Goal: Task Accomplishment & Management: Manage account settings

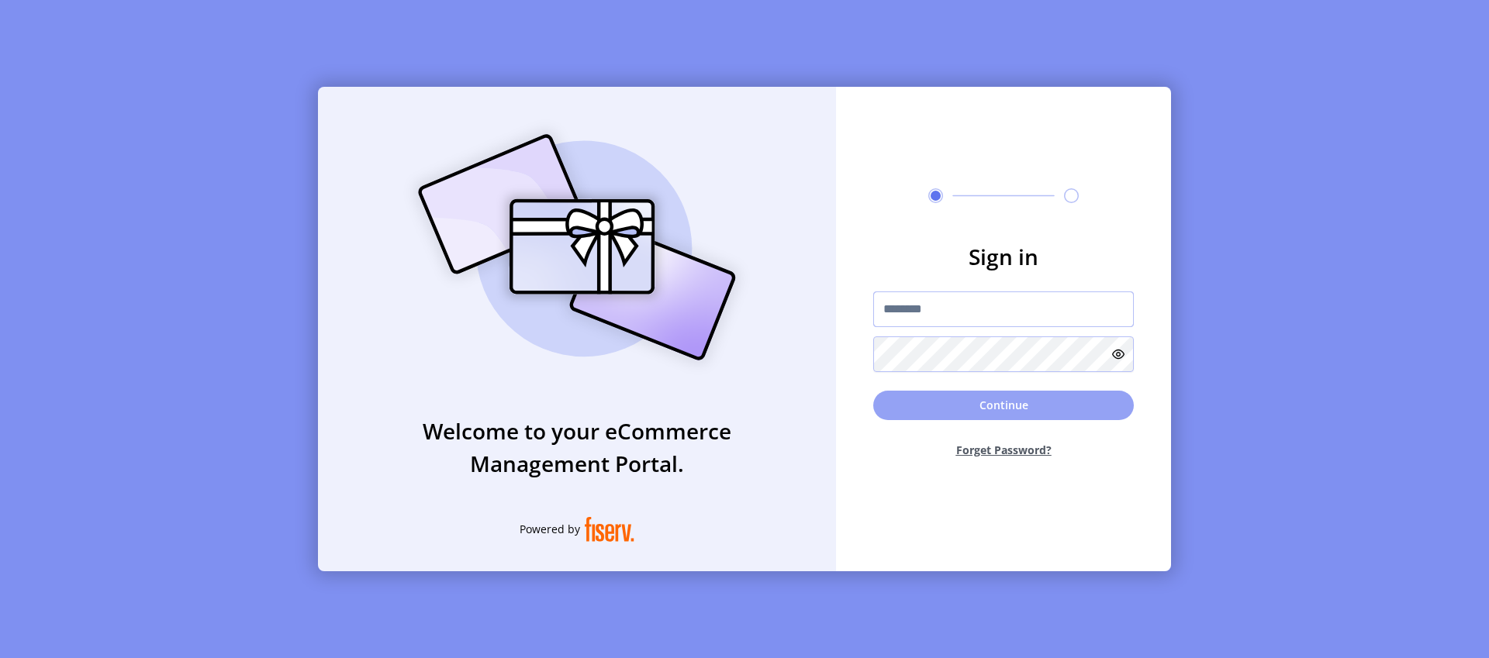
type input "**********"
click at [953, 403] on button "Continue" at bounding box center [1003, 405] width 261 height 29
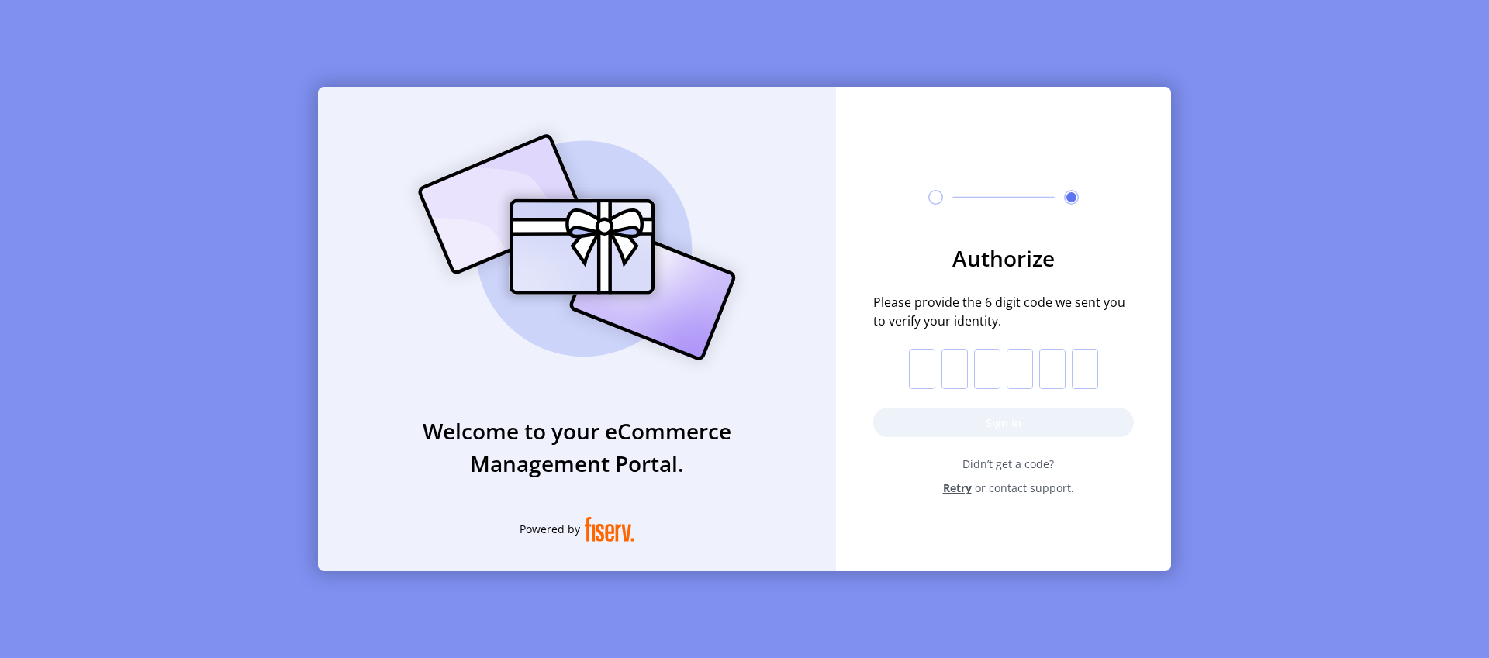
click at [921, 373] on input "text" at bounding box center [922, 369] width 26 height 40
paste input "*"
type input "*"
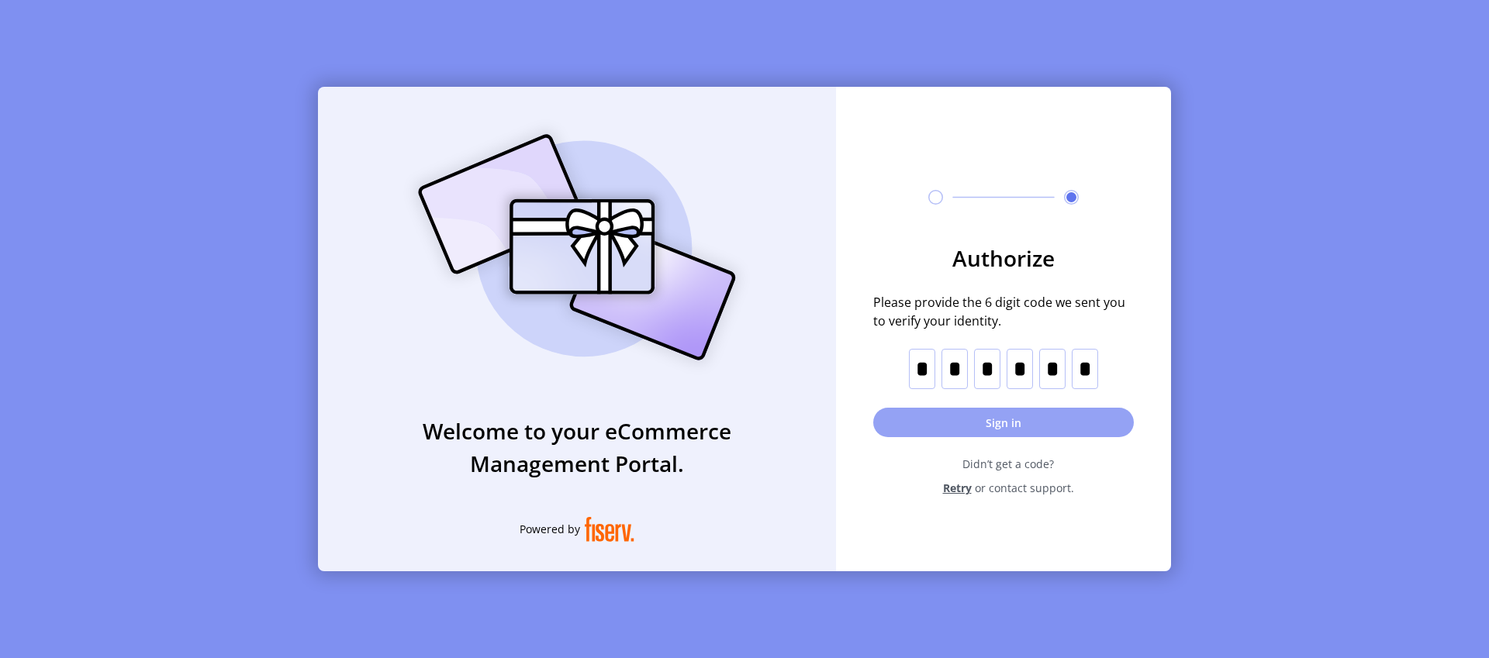
click at [985, 415] on button "Sign in" at bounding box center [1003, 422] width 261 height 29
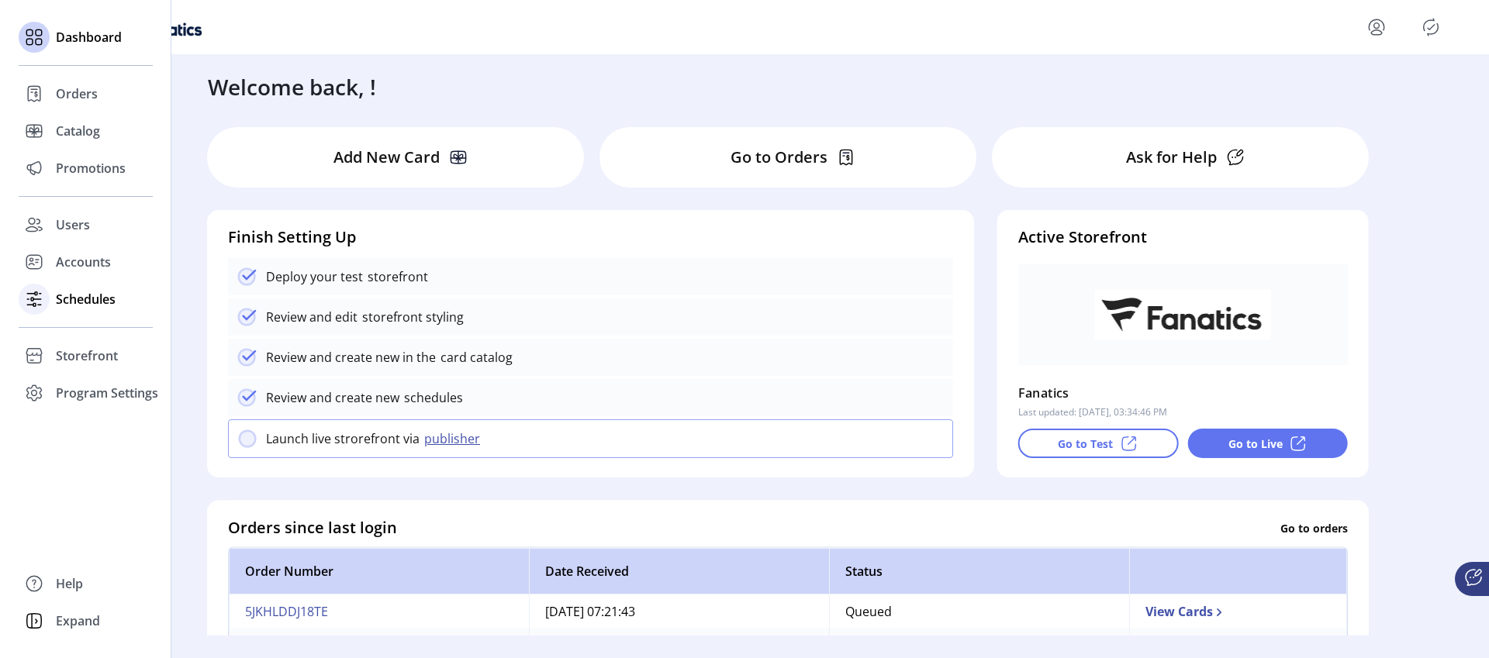
click at [73, 298] on span "Schedules" at bounding box center [86, 299] width 60 height 19
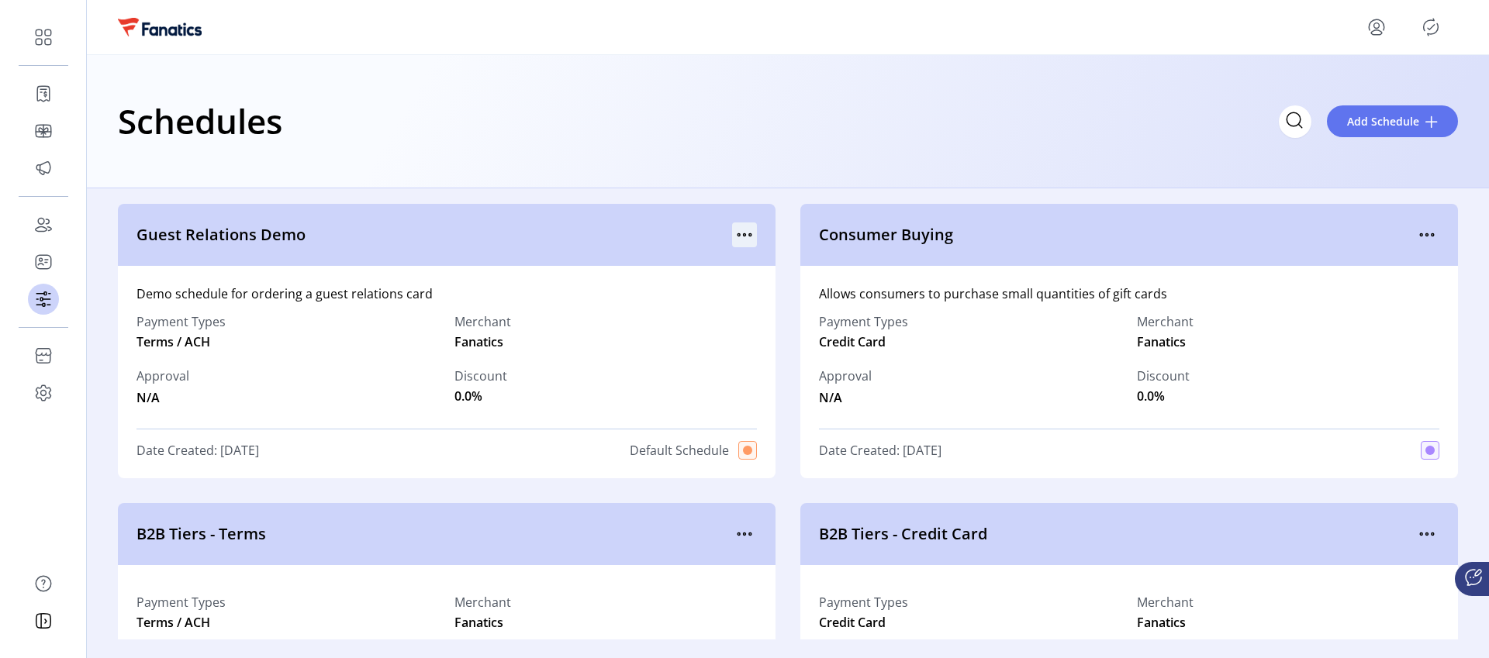
click at [738, 228] on icon "menu" at bounding box center [744, 235] width 25 height 25
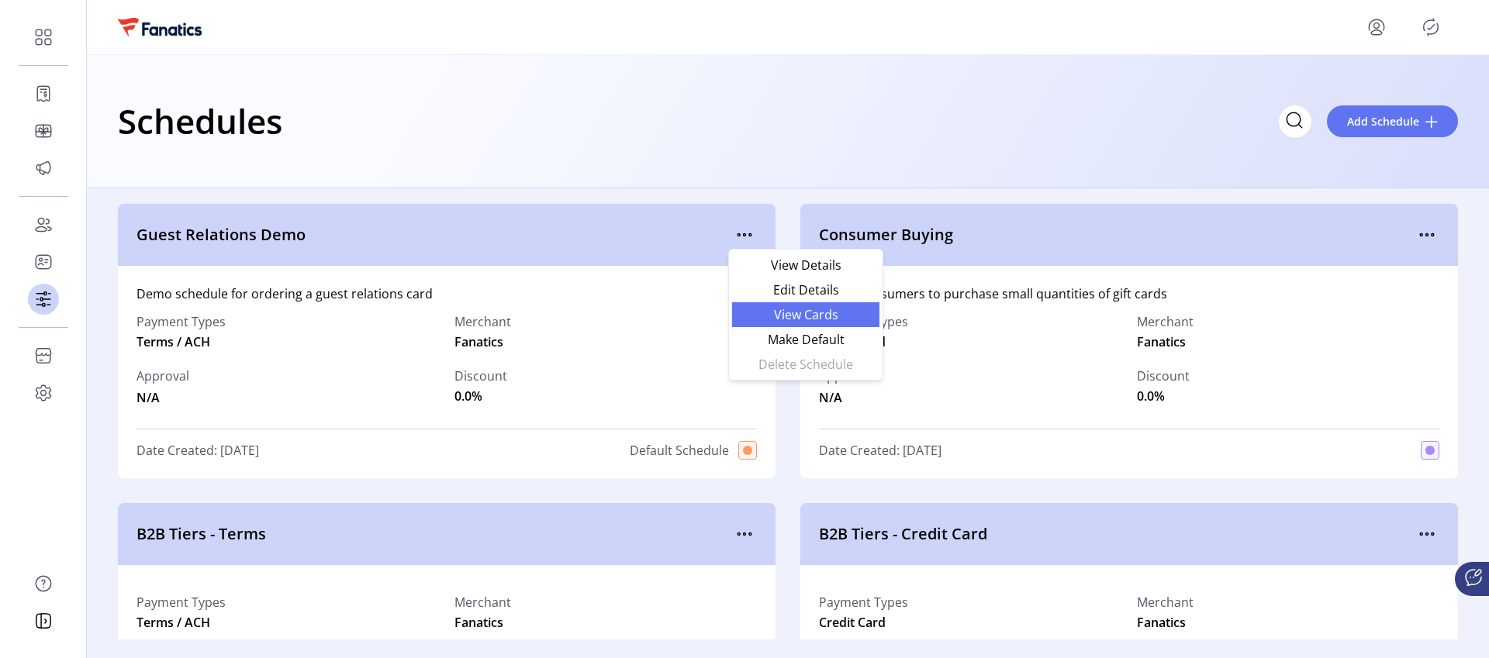
click at [777, 309] on span "View Cards" at bounding box center [805, 315] width 129 height 12
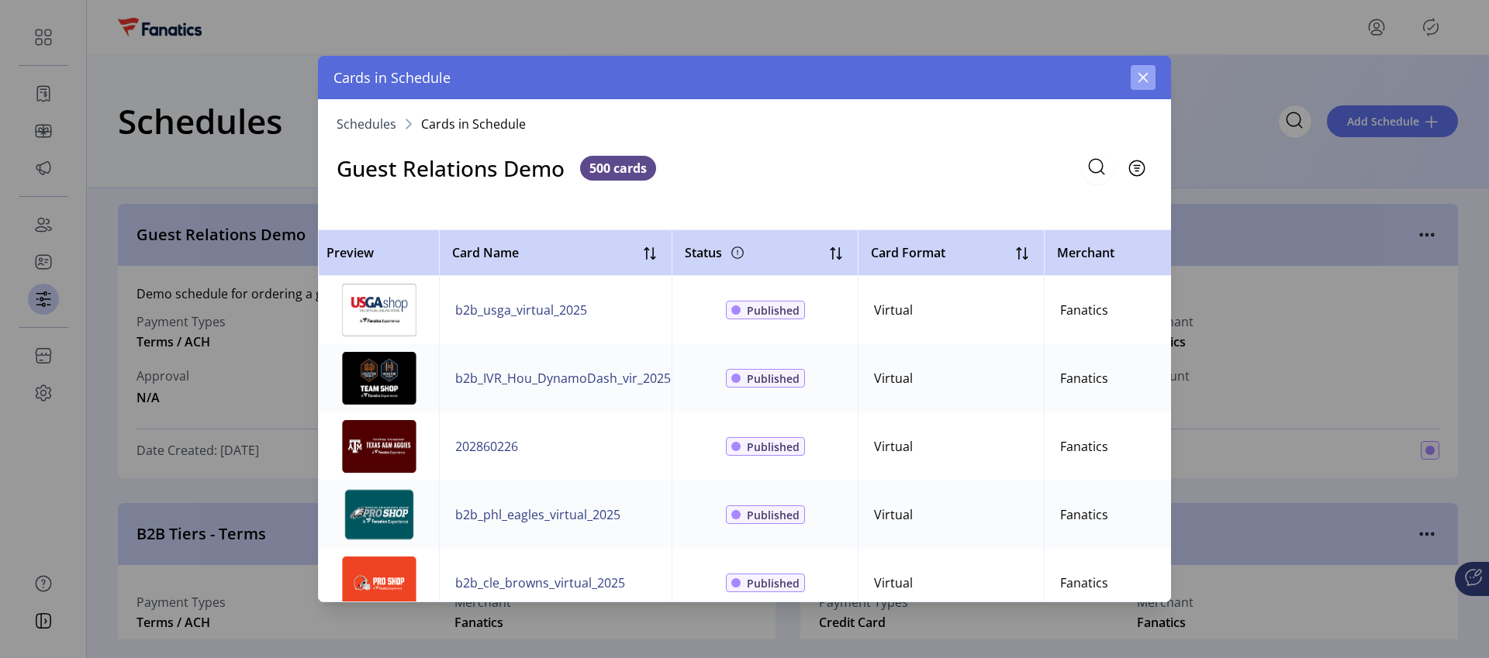
click at [1148, 77] on icon "button" at bounding box center [1143, 77] width 12 height 12
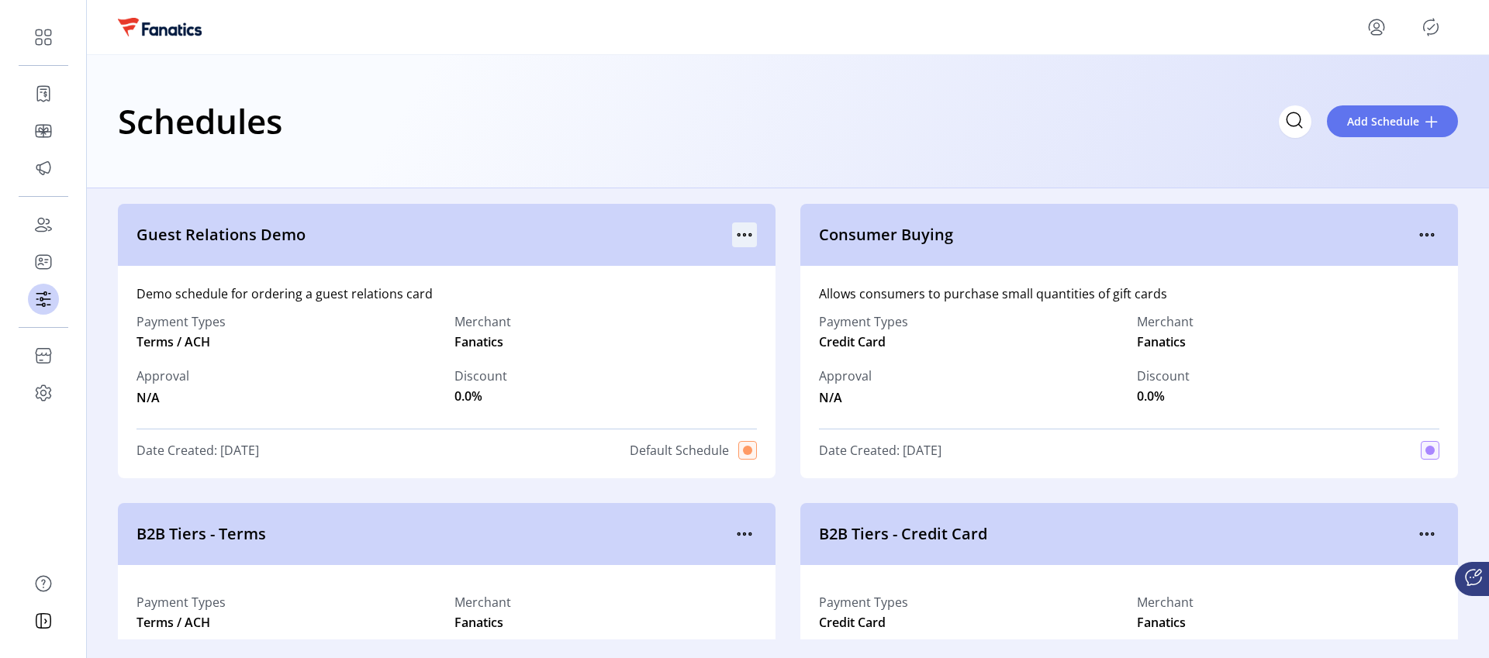
click at [739, 240] on icon "menu" at bounding box center [744, 235] width 25 height 25
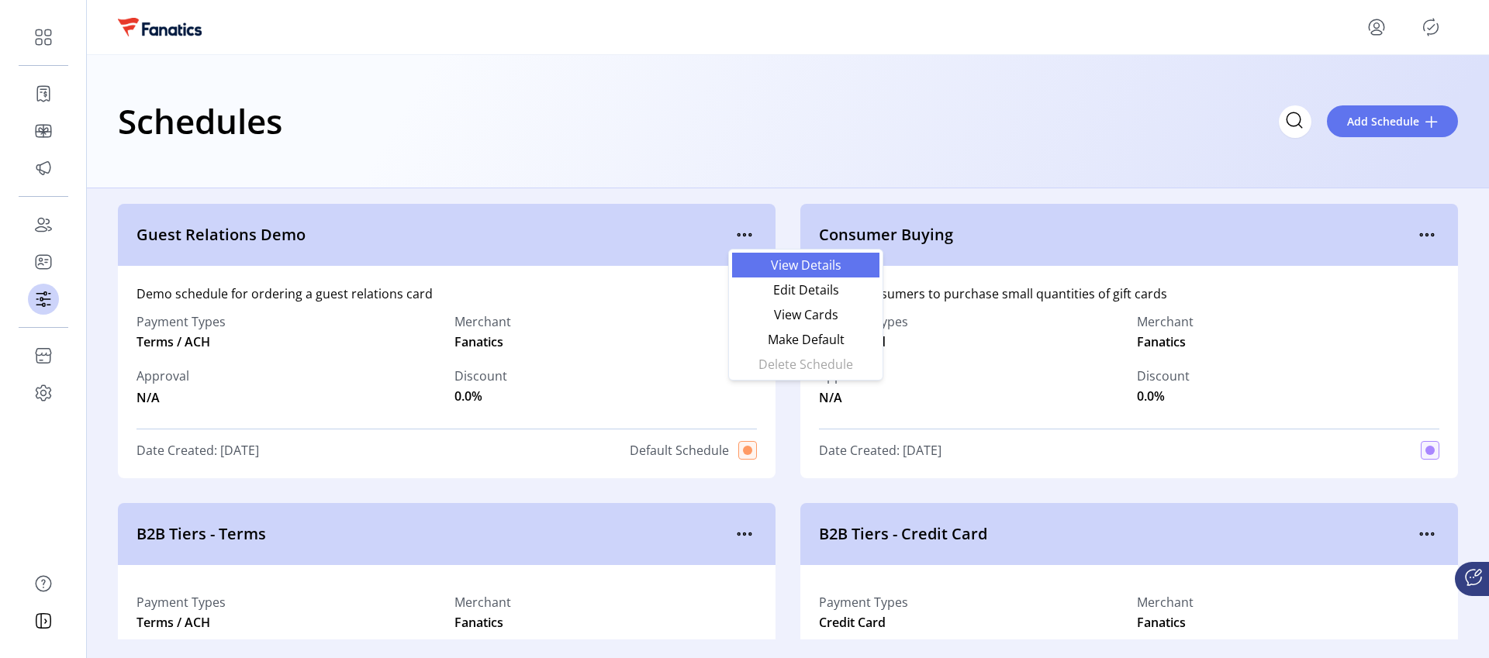
click at [786, 268] on span "View Details" at bounding box center [805, 265] width 129 height 12
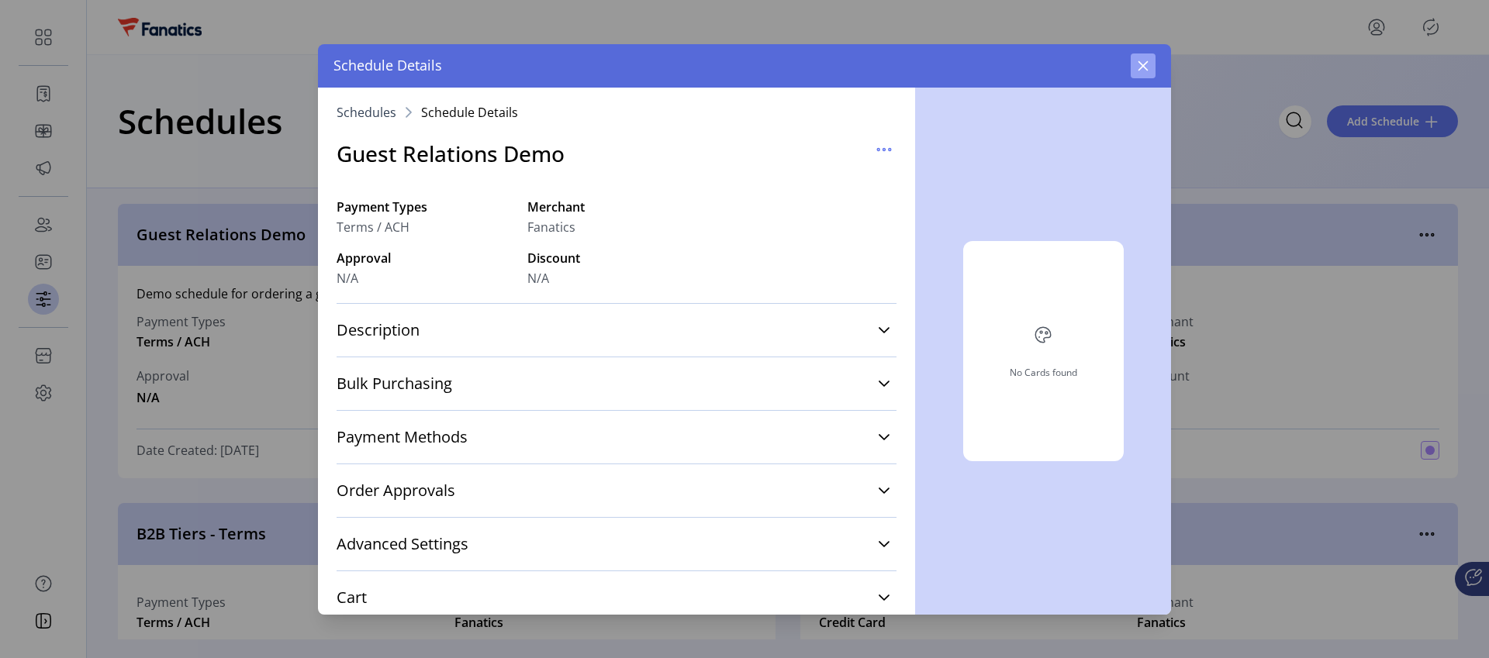
click at [1142, 67] on icon "button" at bounding box center [1144, 65] width 10 height 10
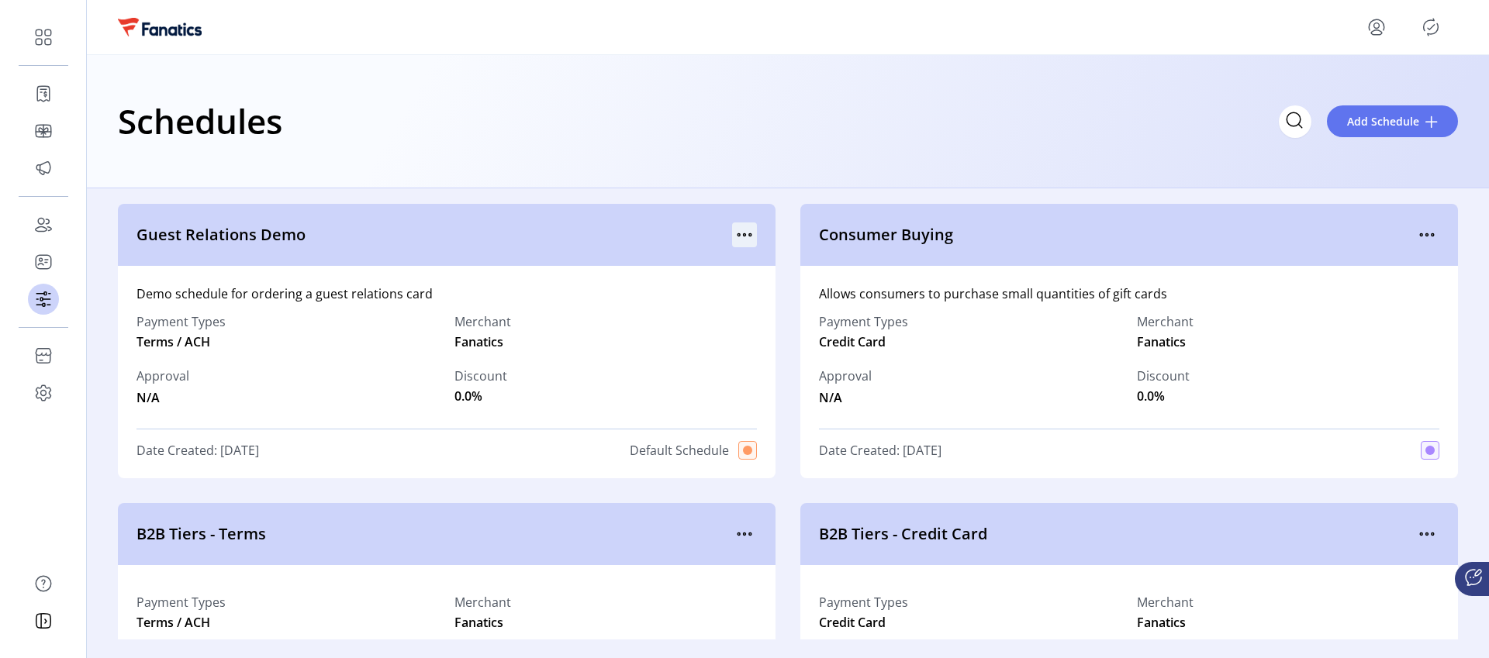
click at [742, 234] on icon "menu" at bounding box center [744, 235] width 25 height 25
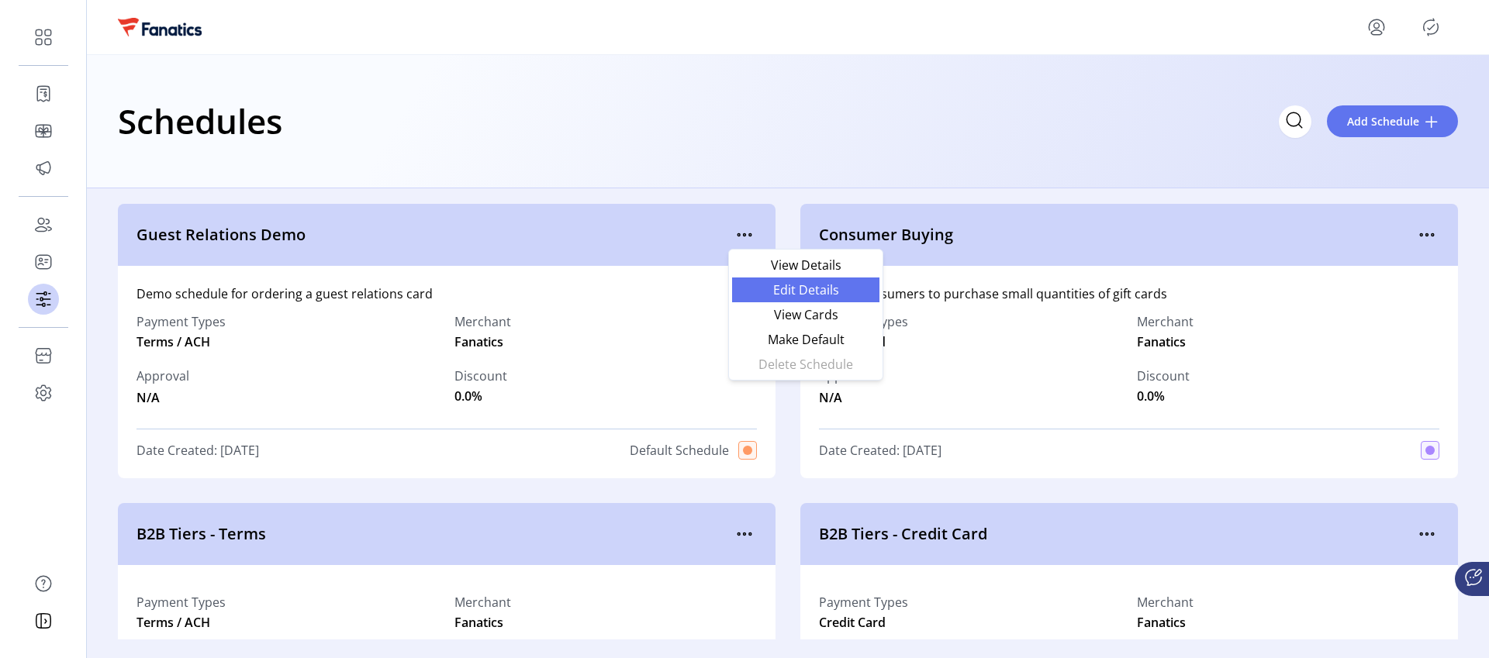
click at [790, 285] on span "Edit Details" at bounding box center [805, 290] width 129 height 12
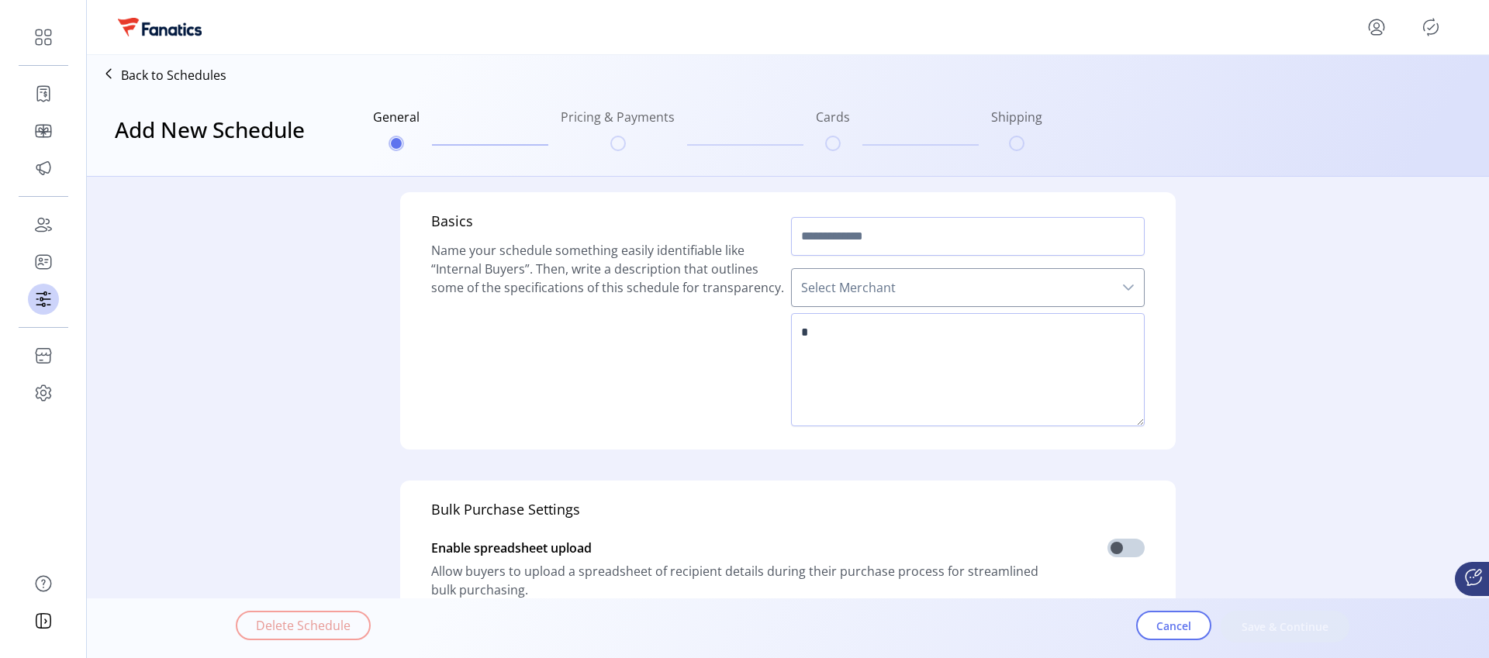
scroll to position [448, 0]
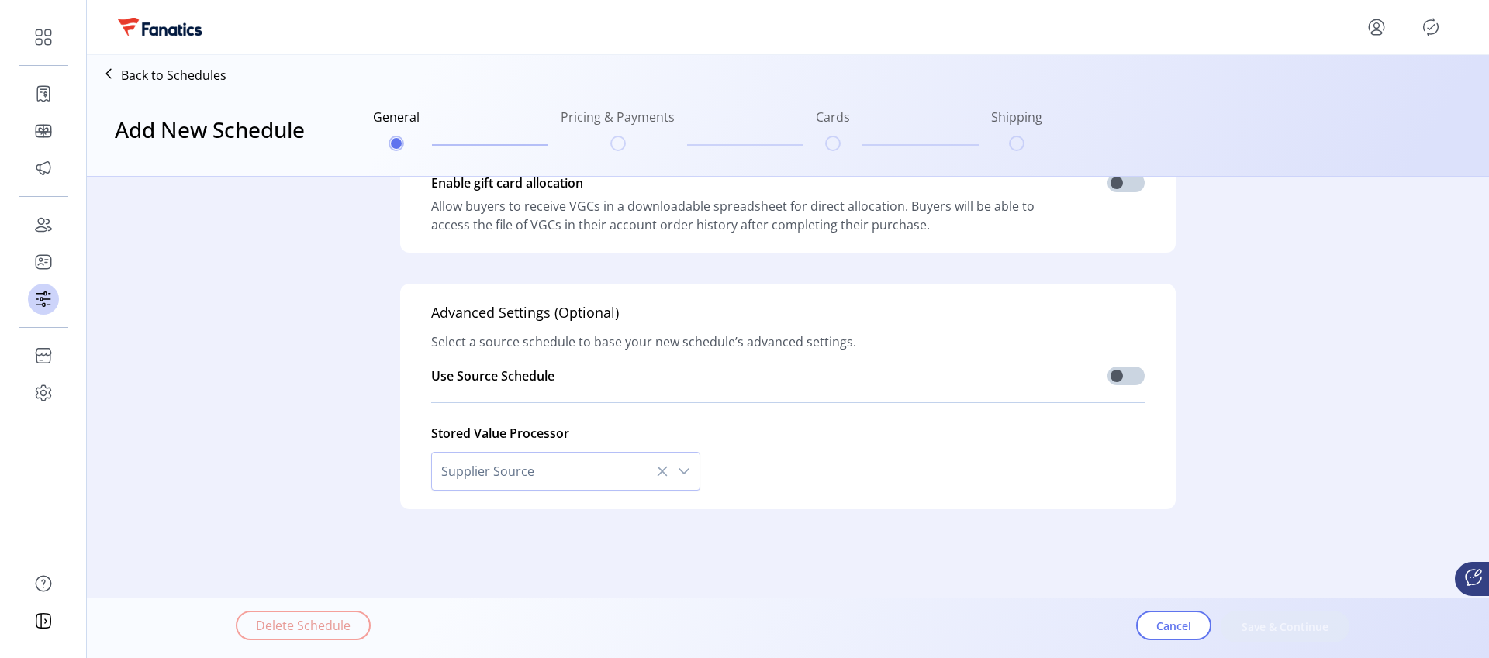
type input "**********"
type textarea "**********"
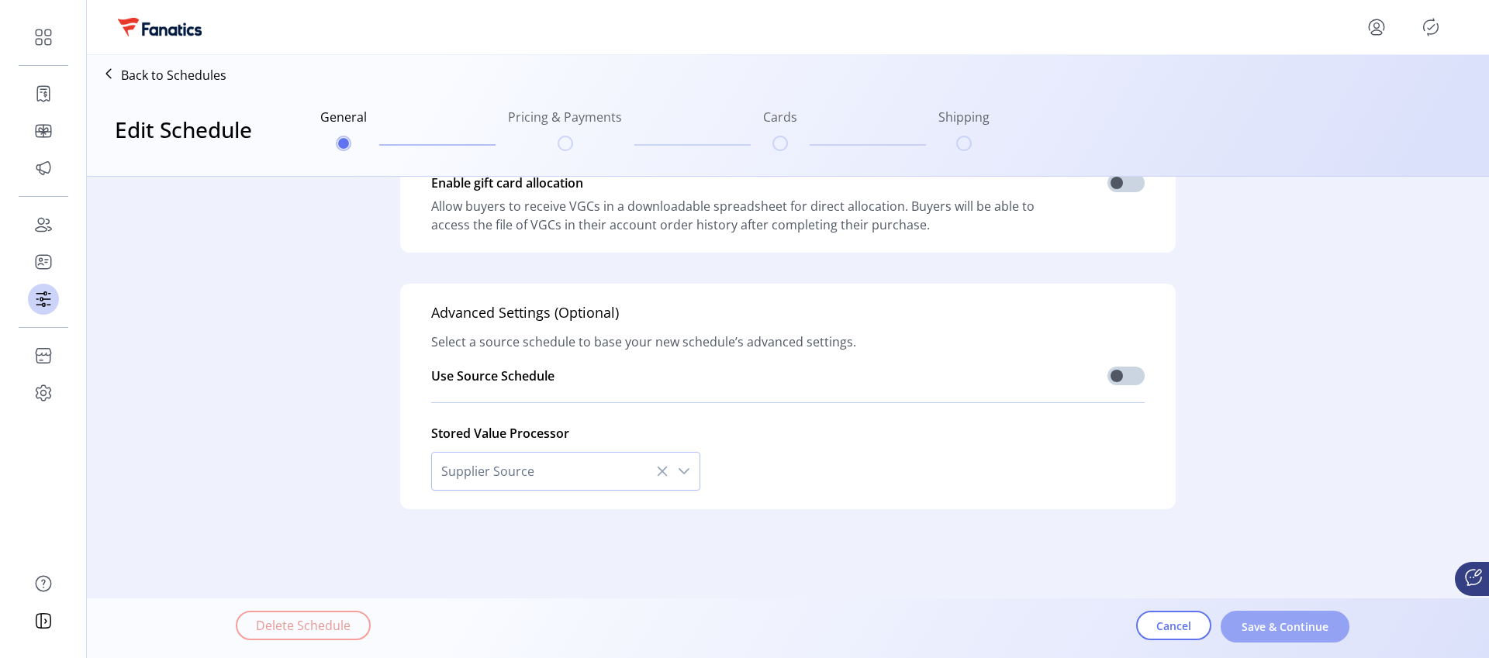
click at [1286, 627] on span "Save & Continue" at bounding box center [1285, 627] width 88 height 16
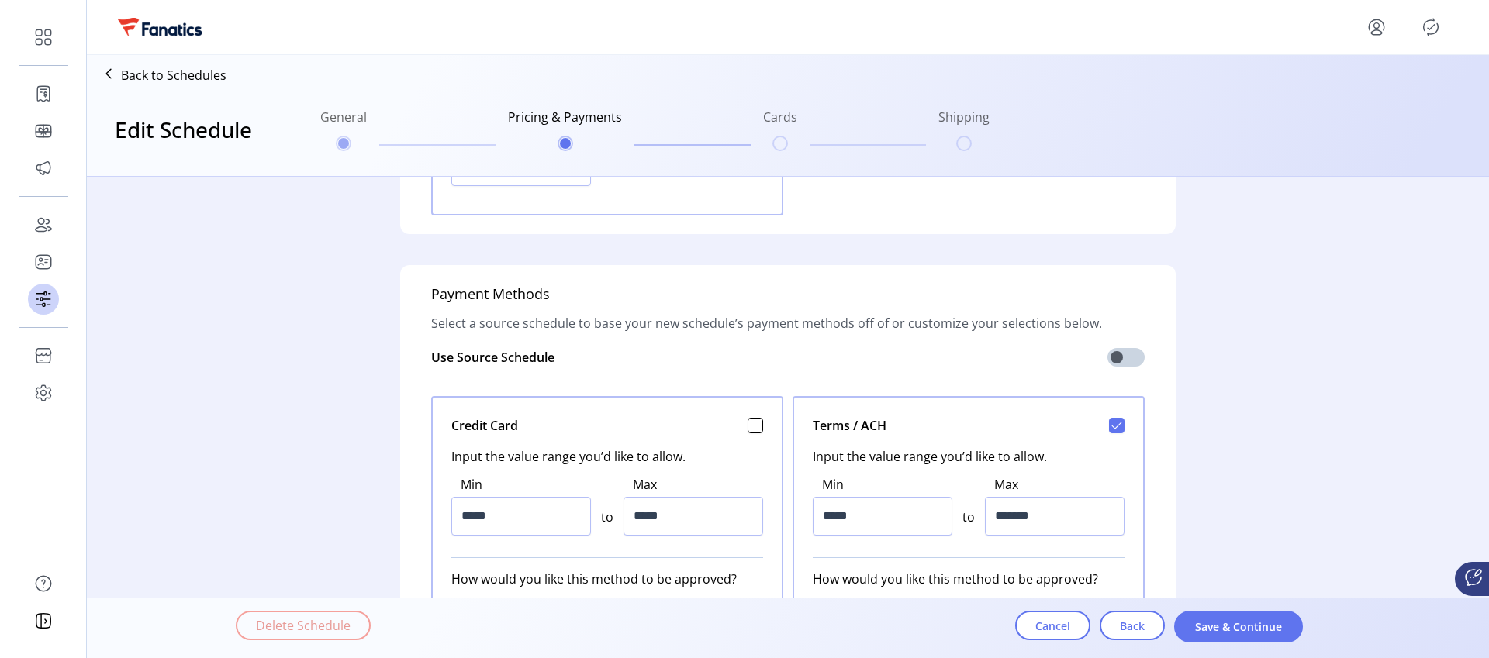
click at [1286, 627] on button "Save & Continue" at bounding box center [1238, 627] width 129 height 32
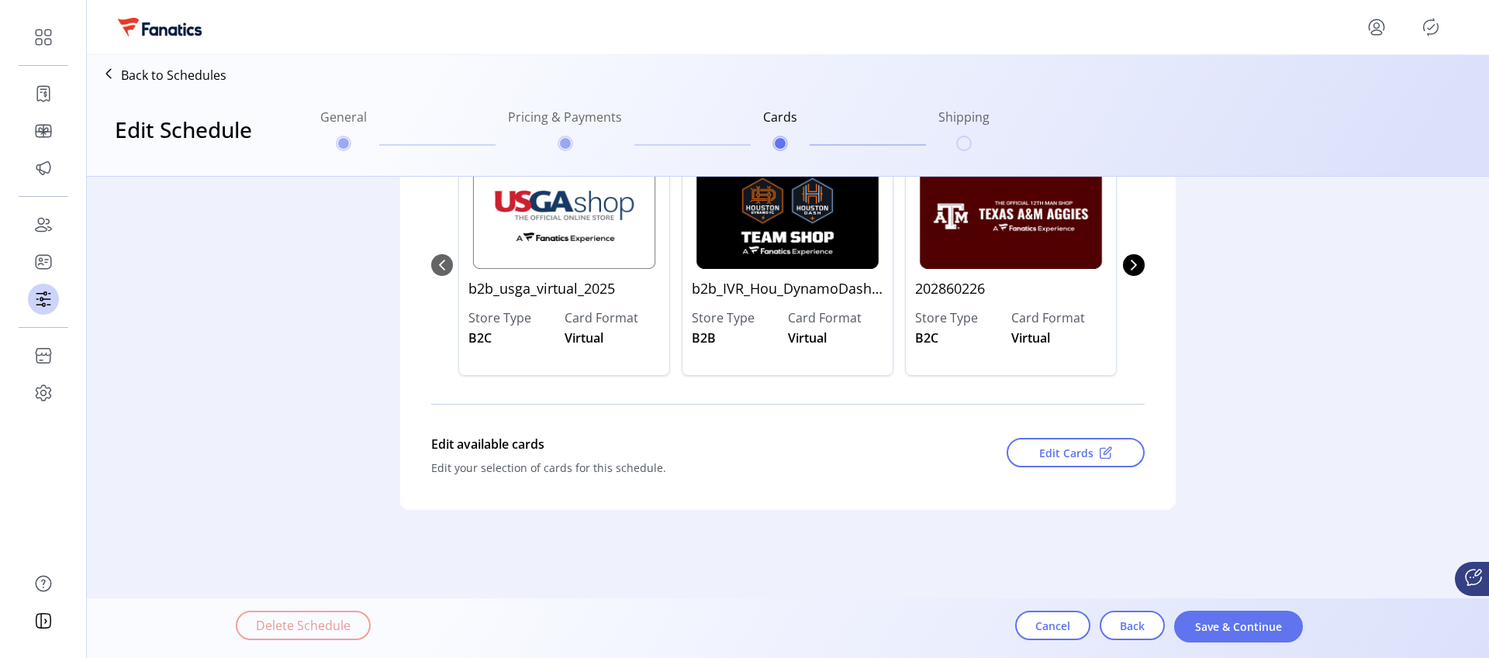
scroll to position [232, 0]
click at [1132, 263] on icon "Next Page" at bounding box center [1134, 264] width 12 height 12
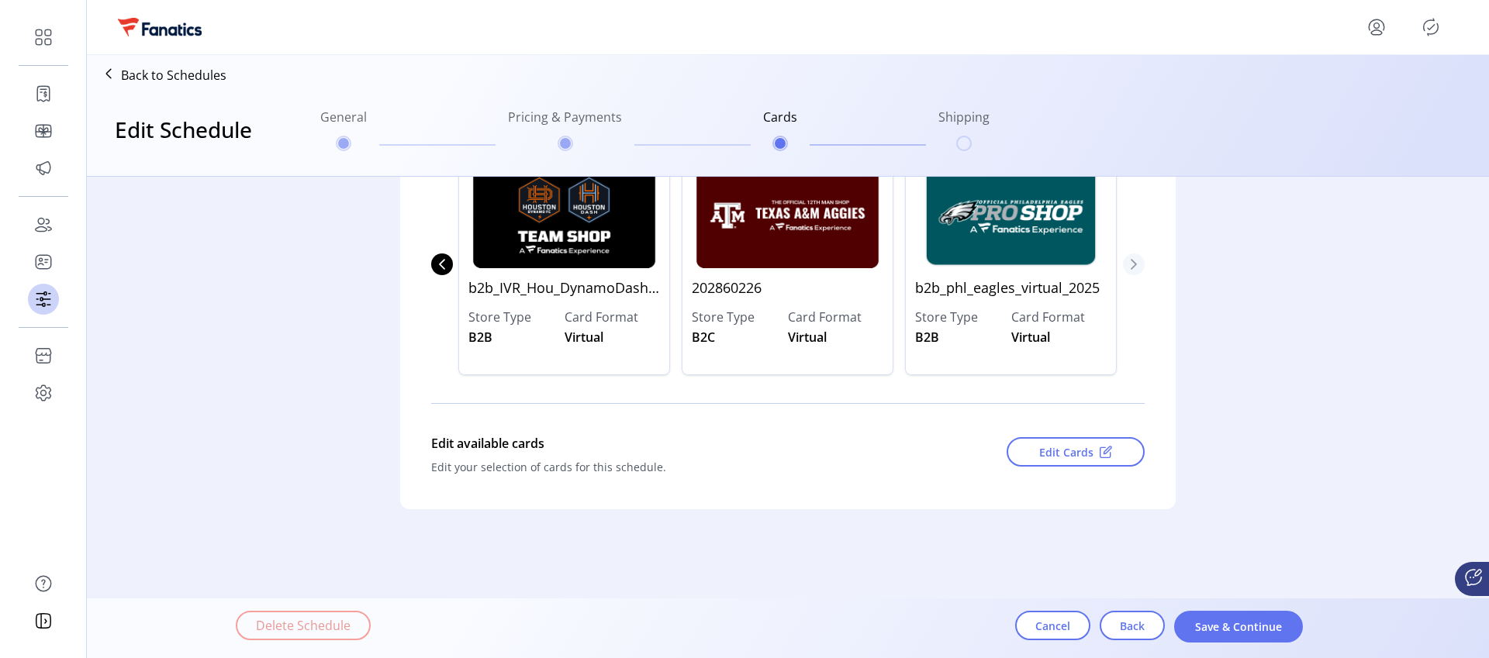
click at [1132, 263] on icon "Next Page" at bounding box center [1134, 264] width 12 height 12
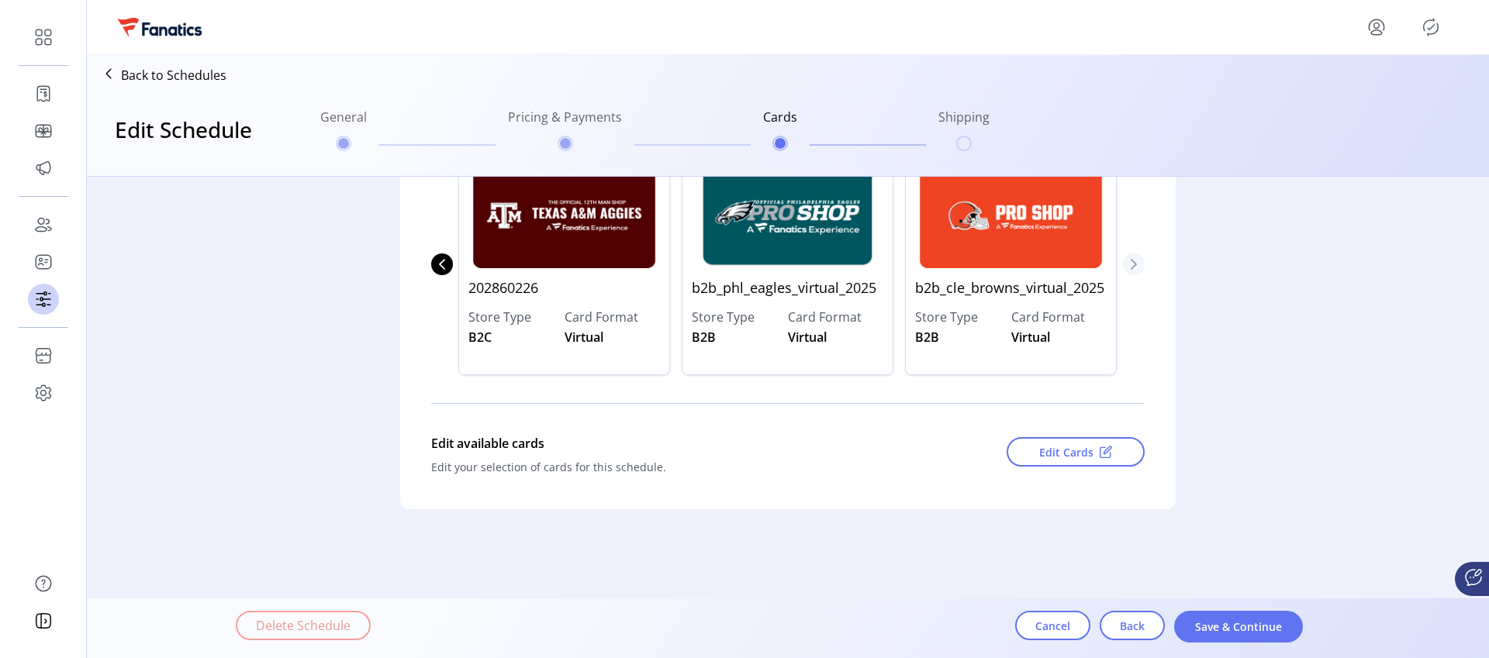
click at [1132, 263] on icon "Next Page" at bounding box center [1134, 264] width 12 height 12
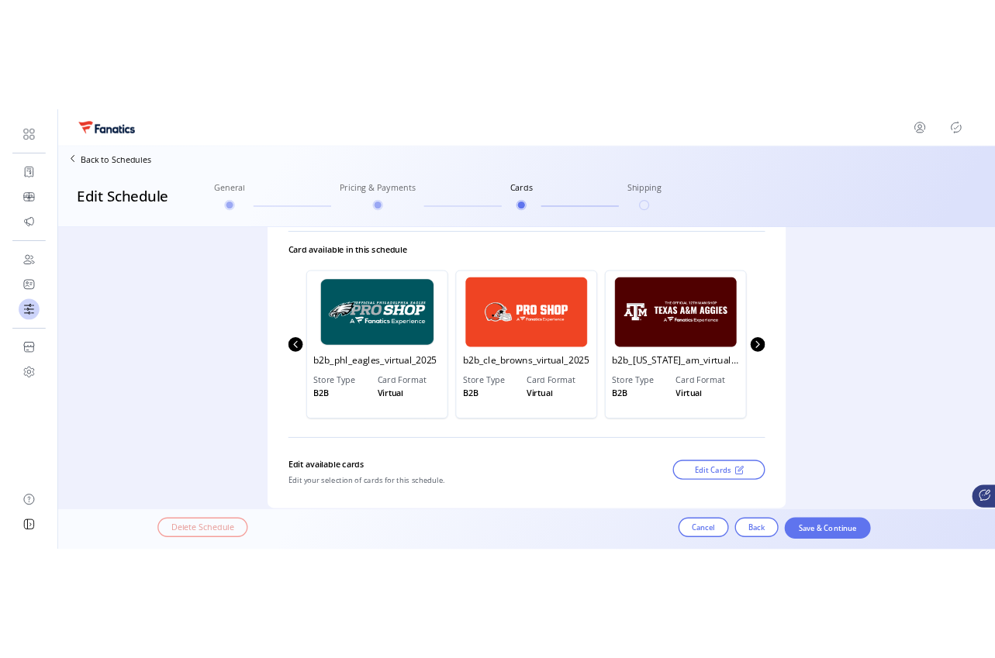
scroll to position [0, 0]
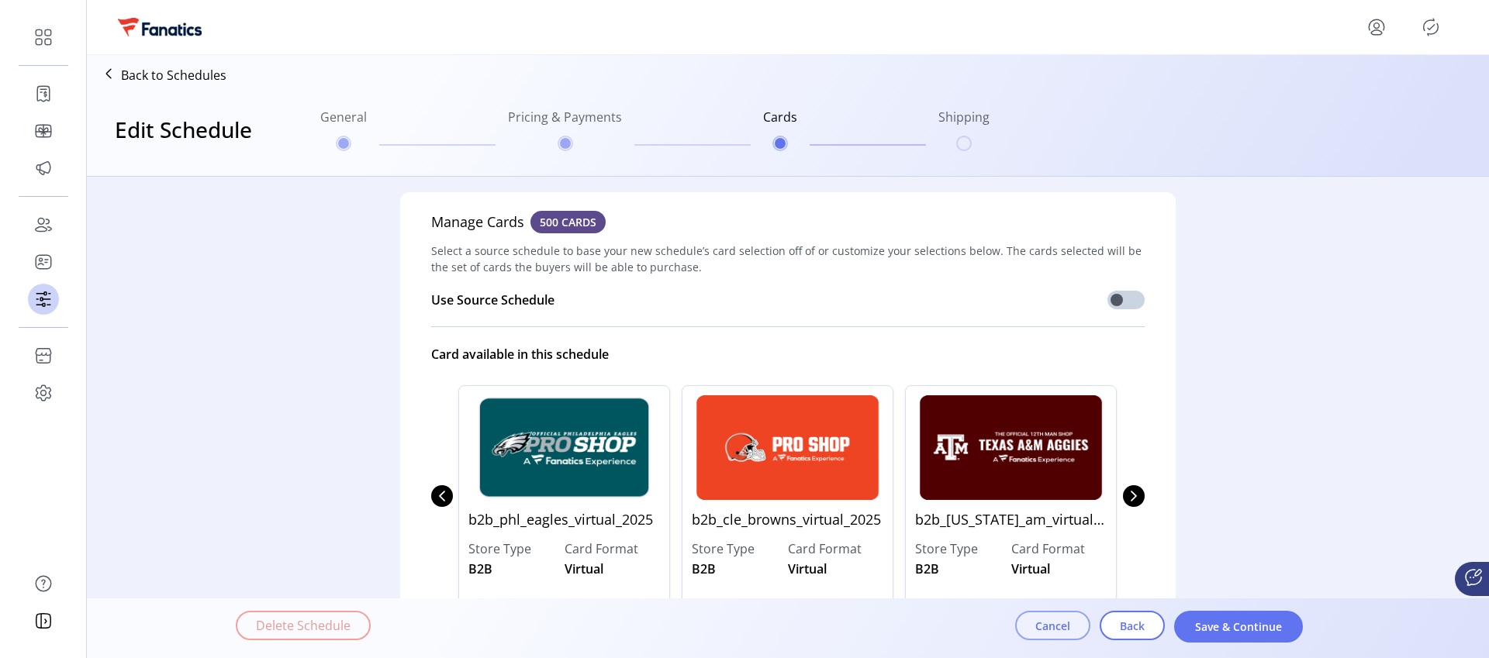
click at [1029, 625] on button "Cancel" at bounding box center [1052, 625] width 75 height 29
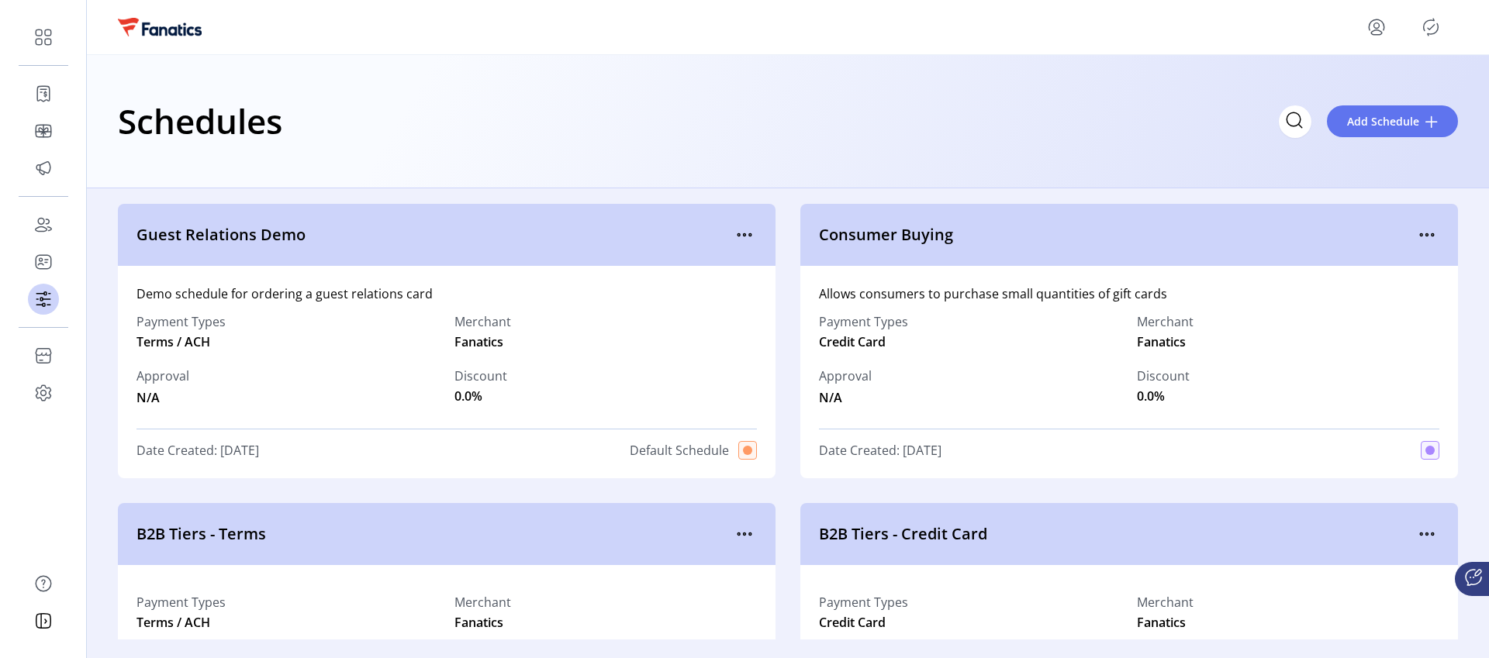
click at [1427, 22] on icon "Publisher Panel" at bounding box center [1431, 27] width 25 height 25
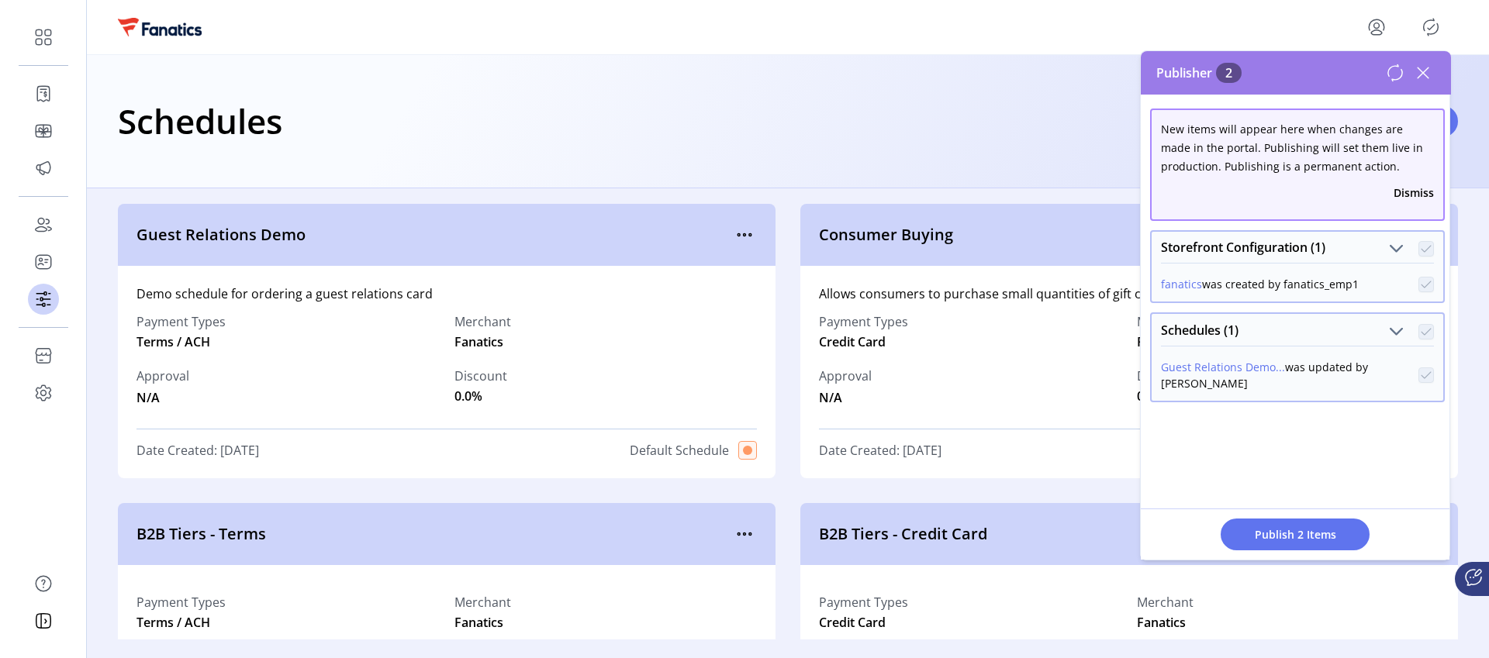
click at [1422, 78] on icon at bounding box center [1423, 72] width 25 height 25
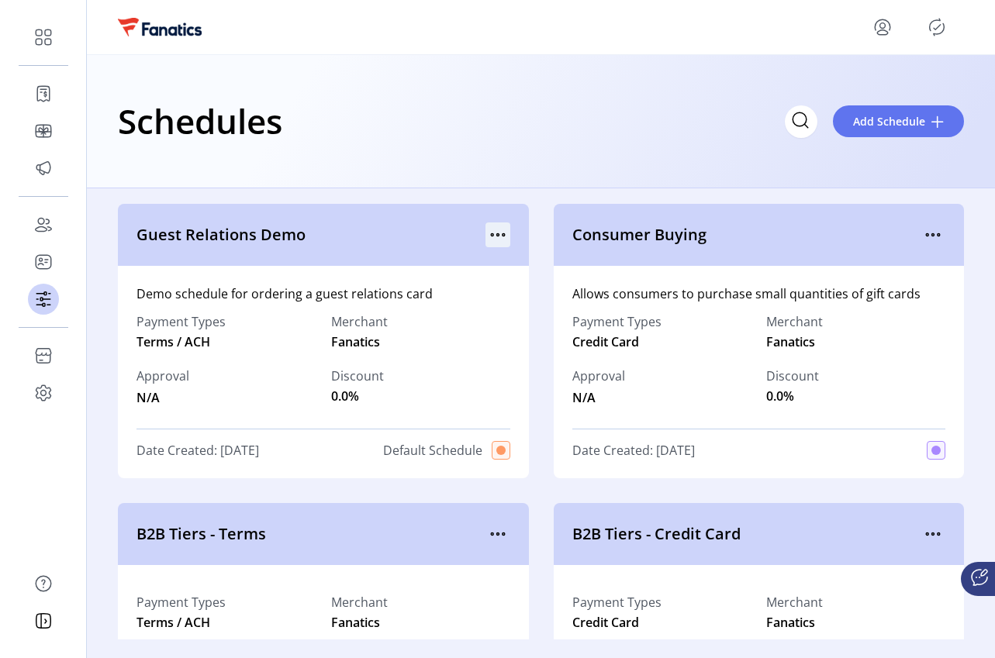
click at [503, 236] on icon "menu" at bounding box center [498, 235] width 25 height 25
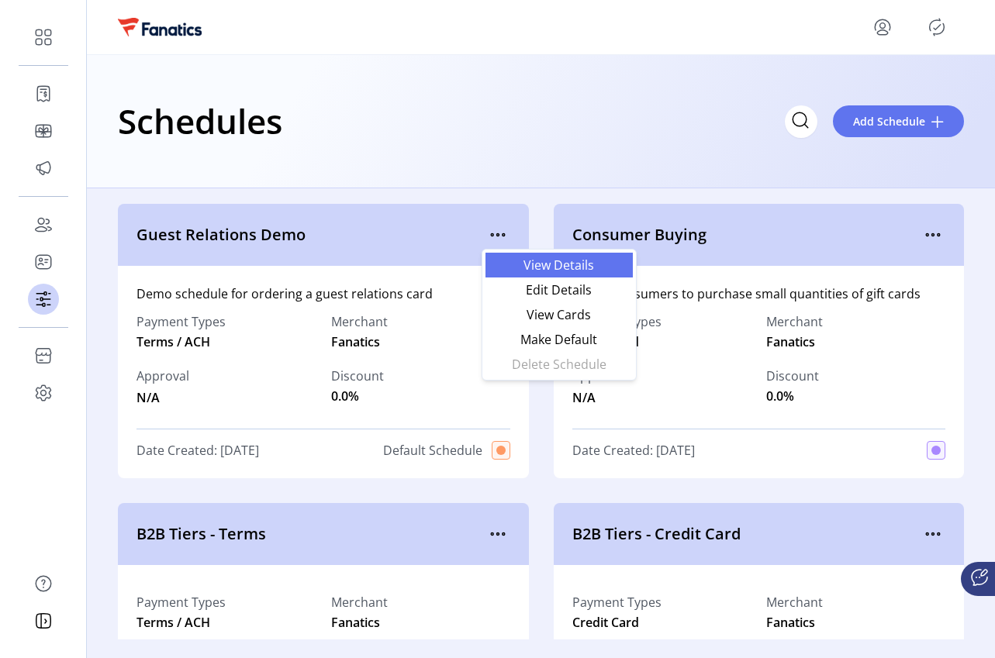
click at [518, 272] on link "View Details" at bounding box center [559, 265] width 147 height 25
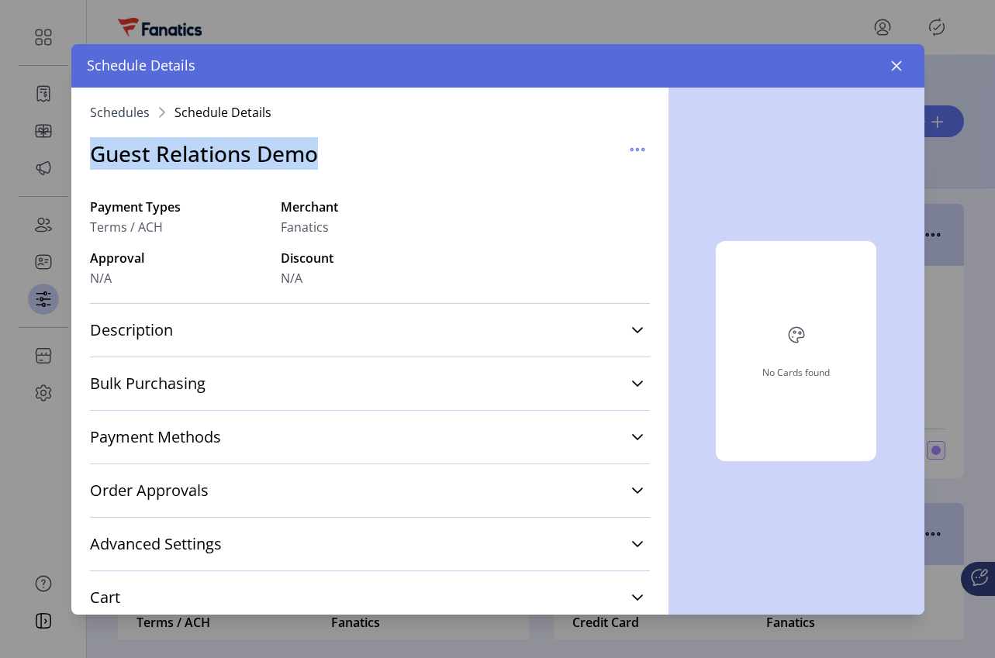
drag, startPoint x: 88, startPoint y: 154, endPoint x: 336, endPoint y: 159, distance: 248.2
click at [336, 159] on div "Schedules Schedule Details Guest Relations Demo Payment Types Terms / ACH Merch…" at bounding box center [369, 351] width 597 height 527
copy h3 "Guest Relations Demo"
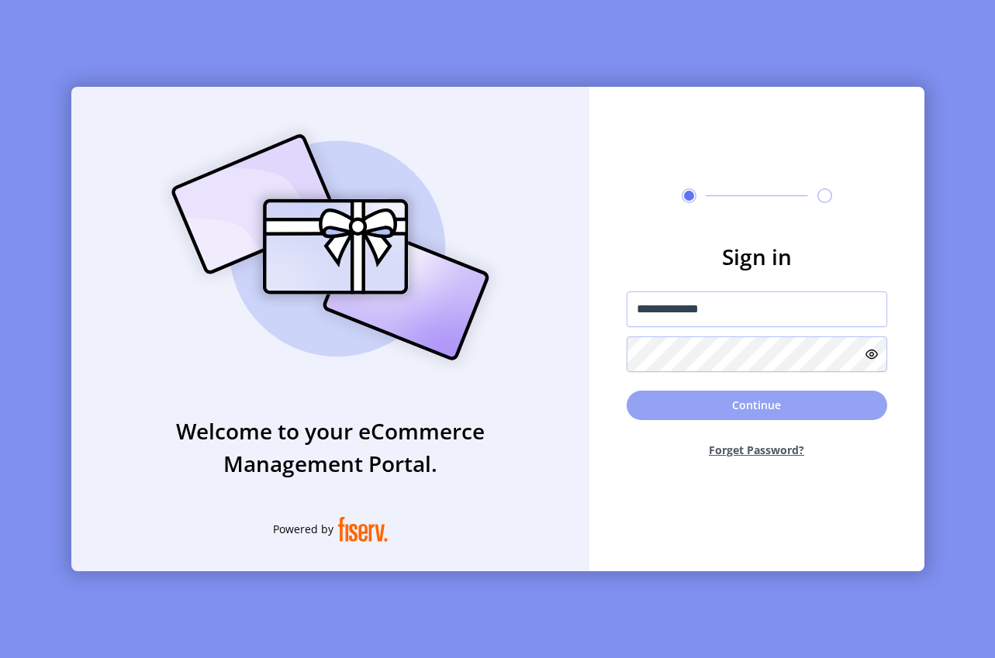
click at [731, 393] on button "Continue" at bounding box center [757, 405] width 261 height 29
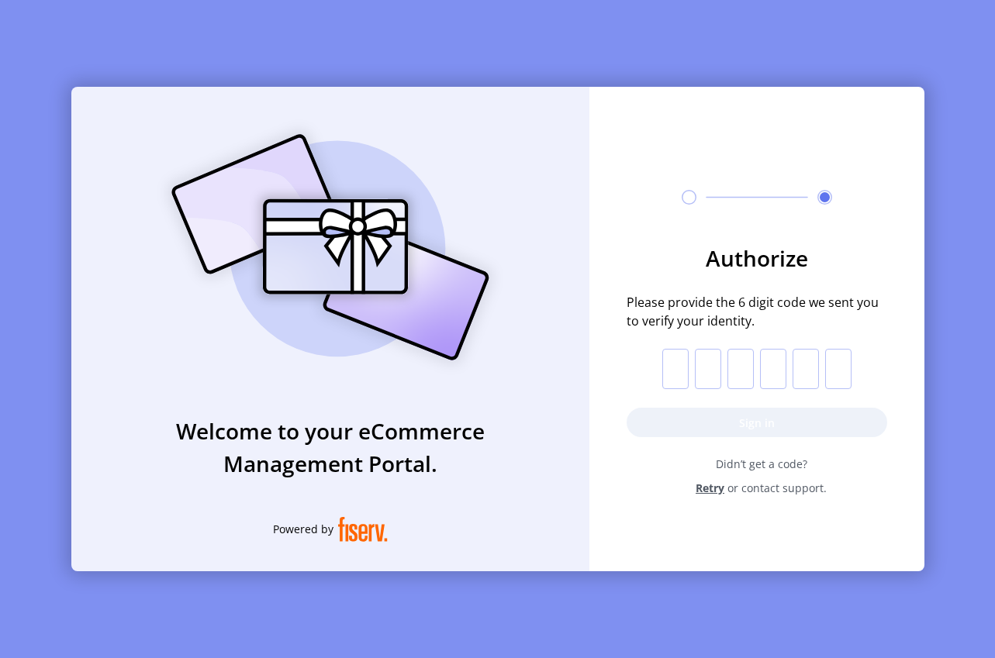
click at [676, 375] on input "text" at bounding box center [675, 369] width 26 height 40
paste input "*"
type input "*"
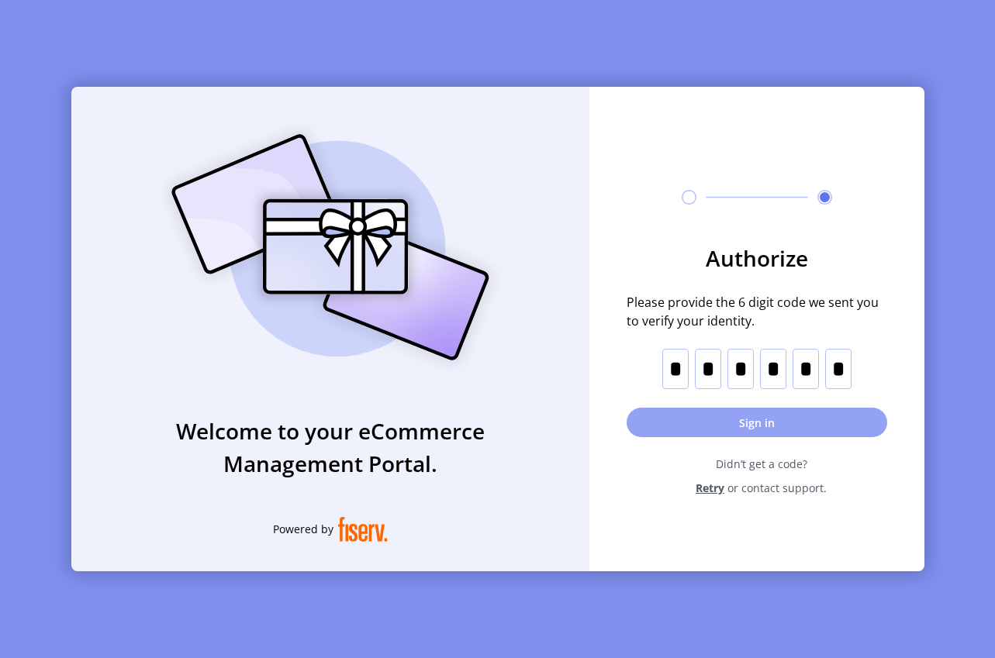
click at [776, 428] on button "Sign in" at bounding box center [757, 422] width 261 height 29
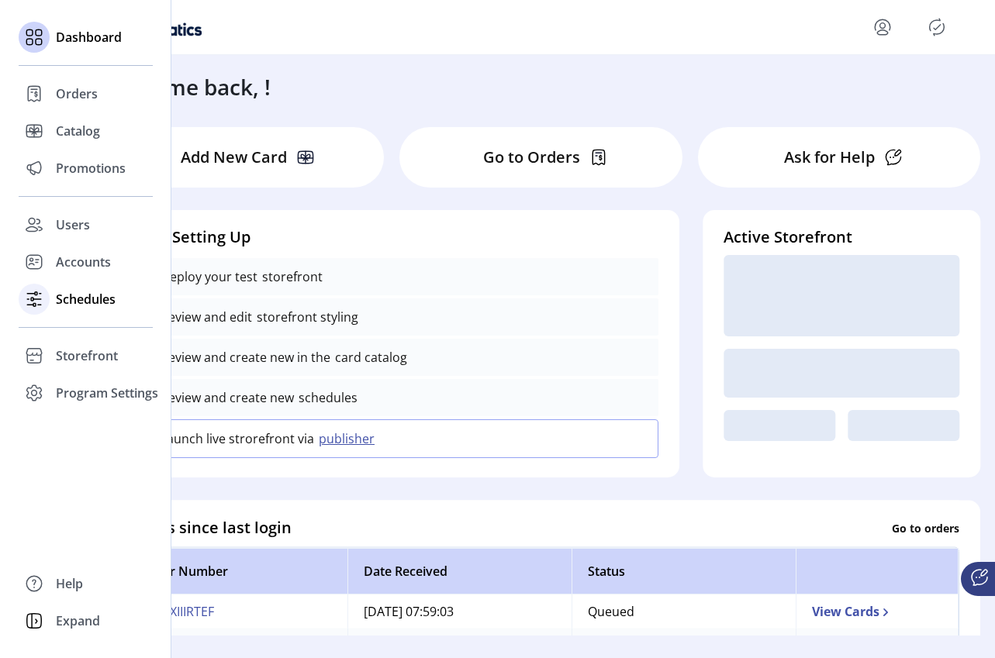
click at [105, 303] on span "Schedules" at bounding box center [86, 299] width 60 height 19
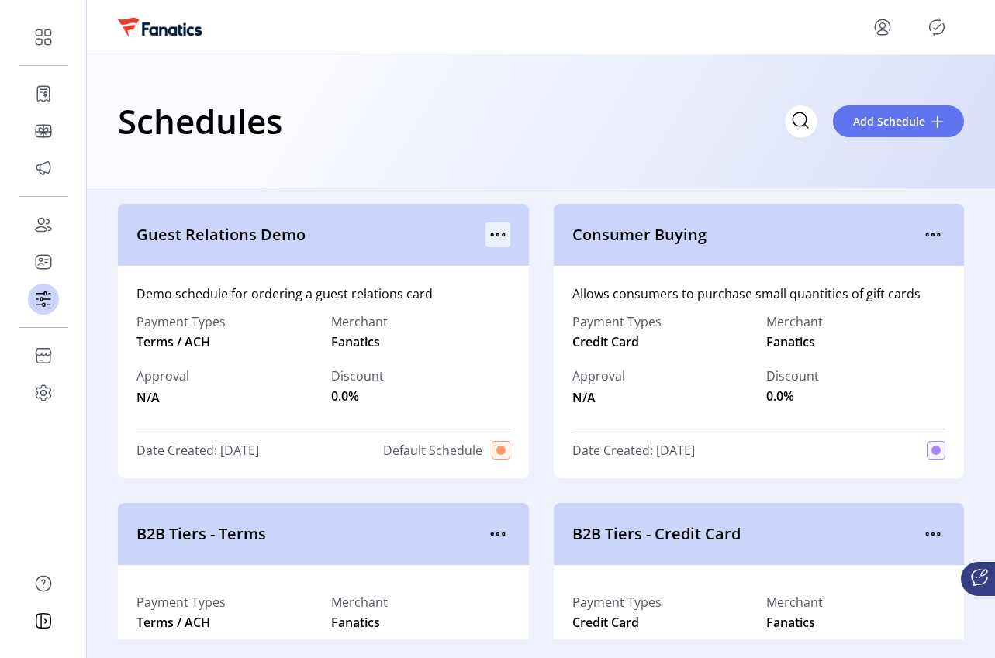
click at [503, 229] on icon "menu" at bounding box center [498, 235] width 25 height 25
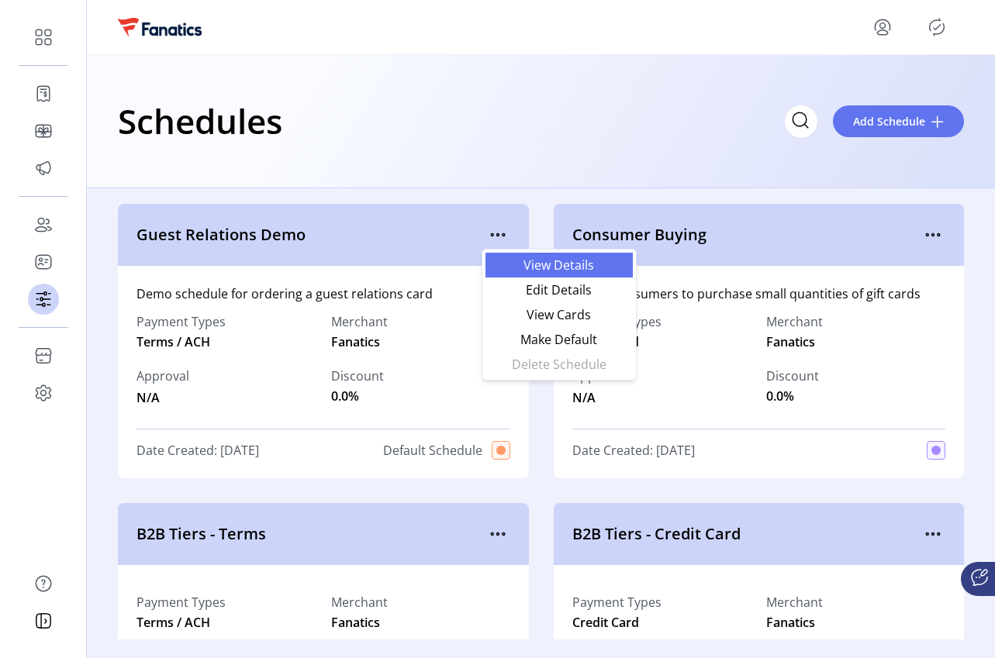
click at [530, 260] on span "View Details" at bounding box center [559, 265] width 129 height 12
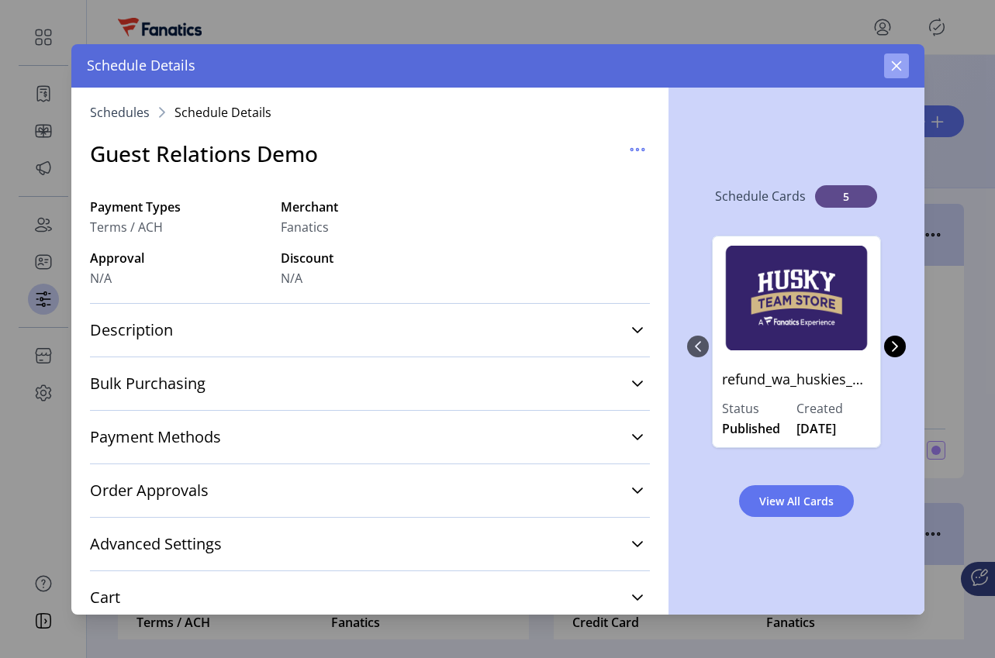
click at [895, 67] on icon "button" at bounding box center [896, 65] width 10 height 10
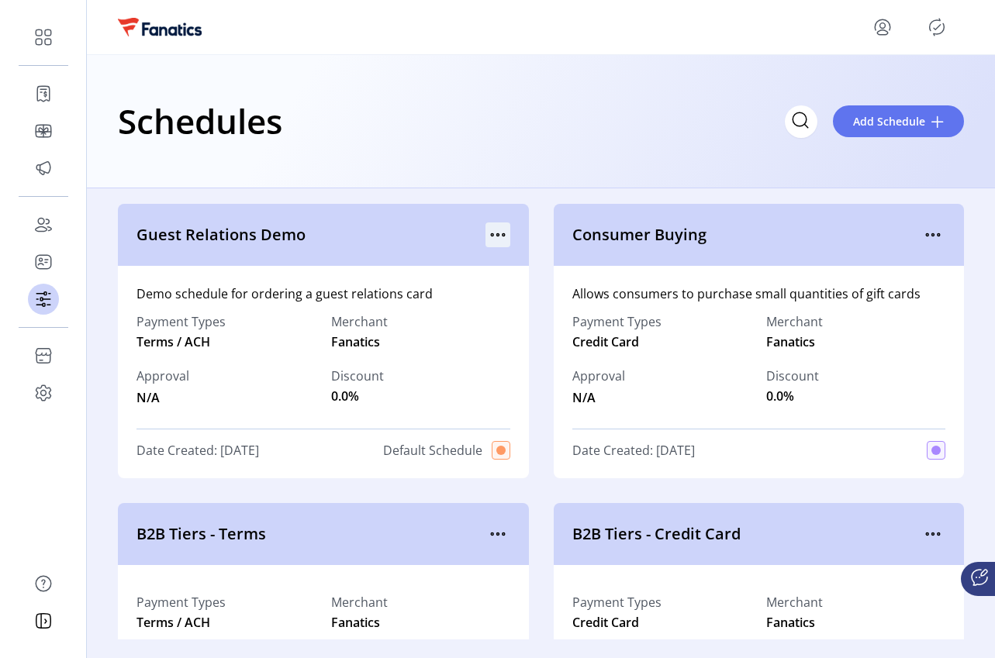
click at [503, 227] on icon "menu" at bounding box center [498, 235] width 25 height 25
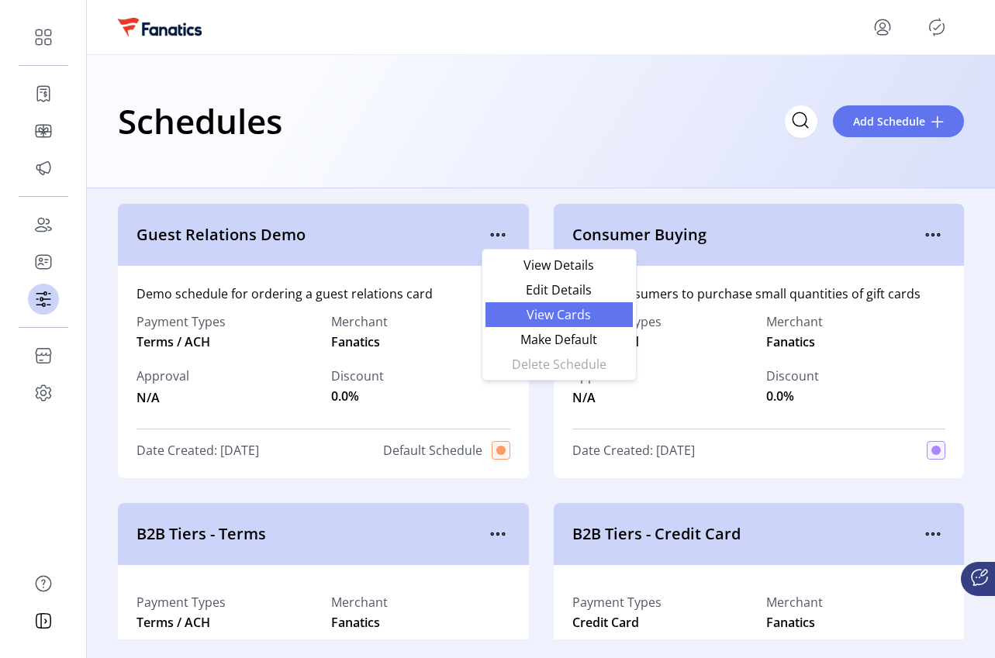
click at [534, 320] on span "View Cards" at bounding box center [559, 315] width 129 height 12
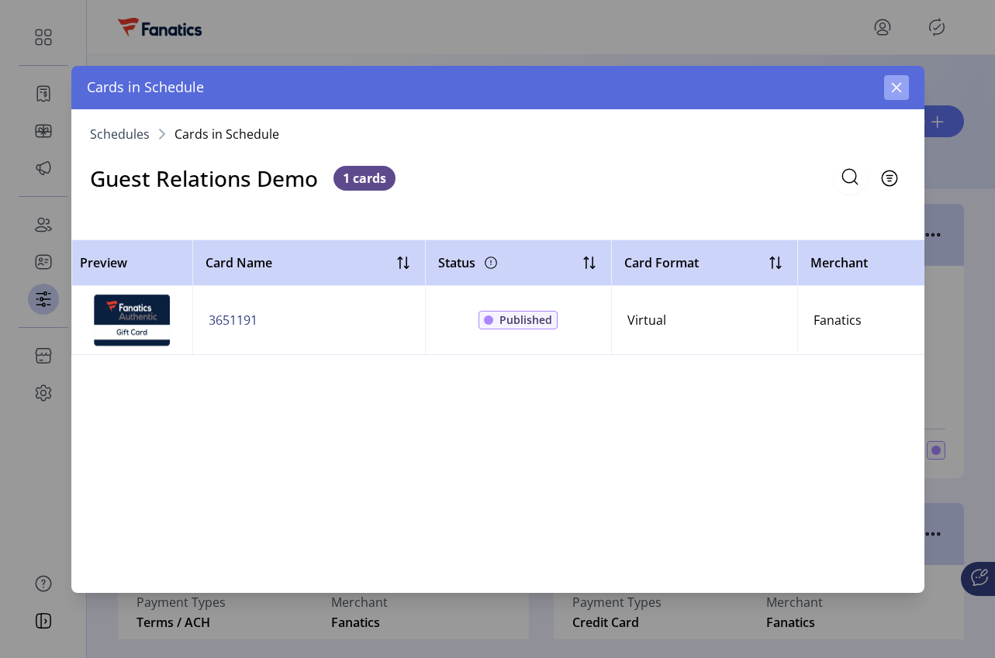
click at [892, 88] on icon "button" at bounding box center [896, 87] width 12 height 12
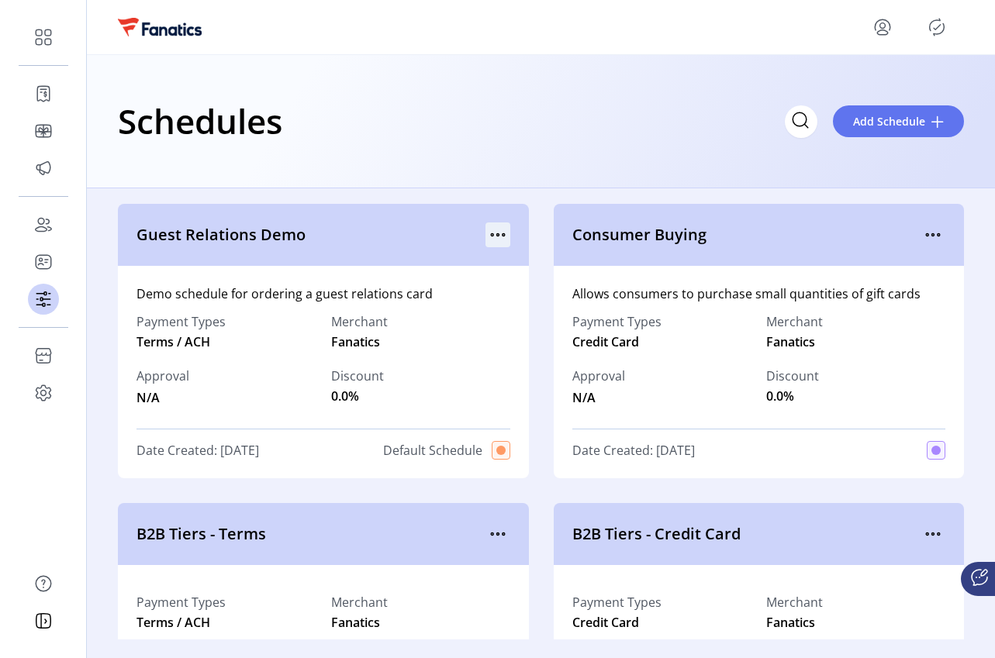
click at [497, 235] on icon "menu" at bounding box center [498, 235] width 25 height 25
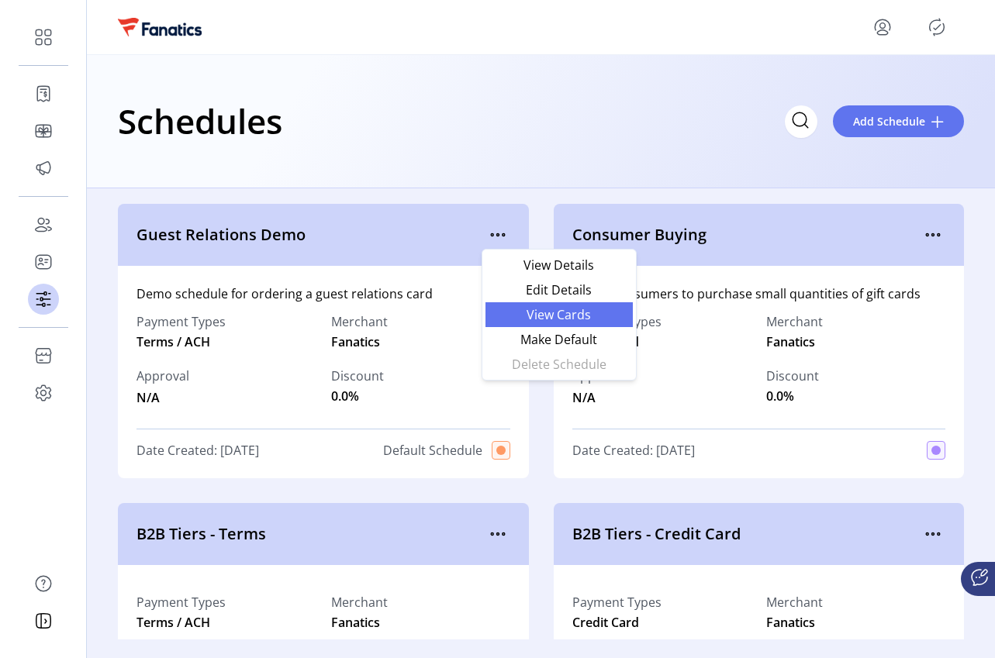
click at [504, 317] on span "View Cards" at bounding box center [559, 315] width 129 height 12
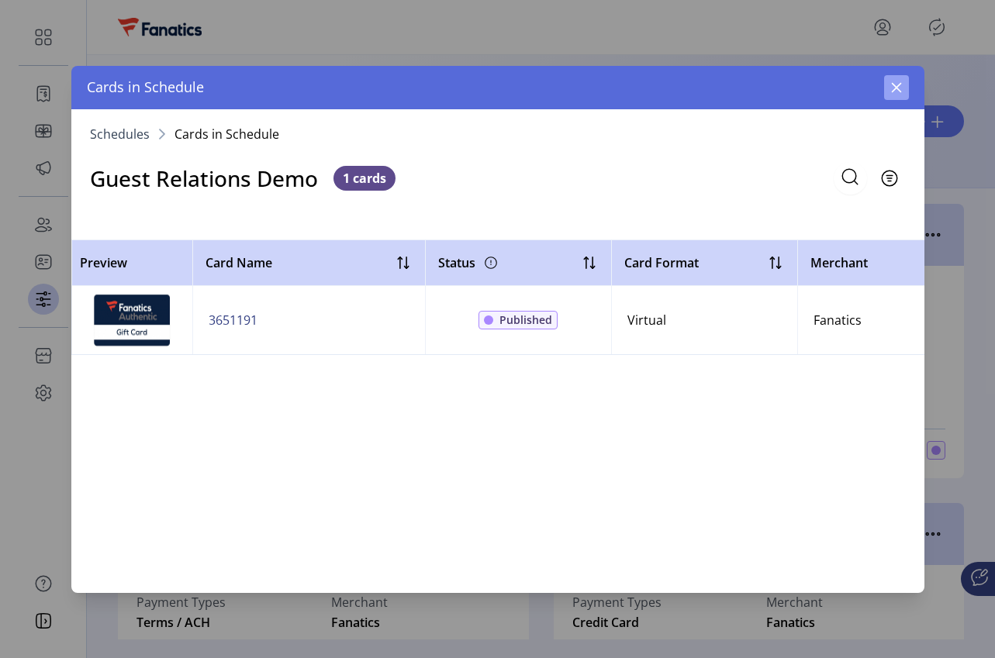
click at [899, 84] on icon "button" at bounding box center [896, 87] width 10 height 10
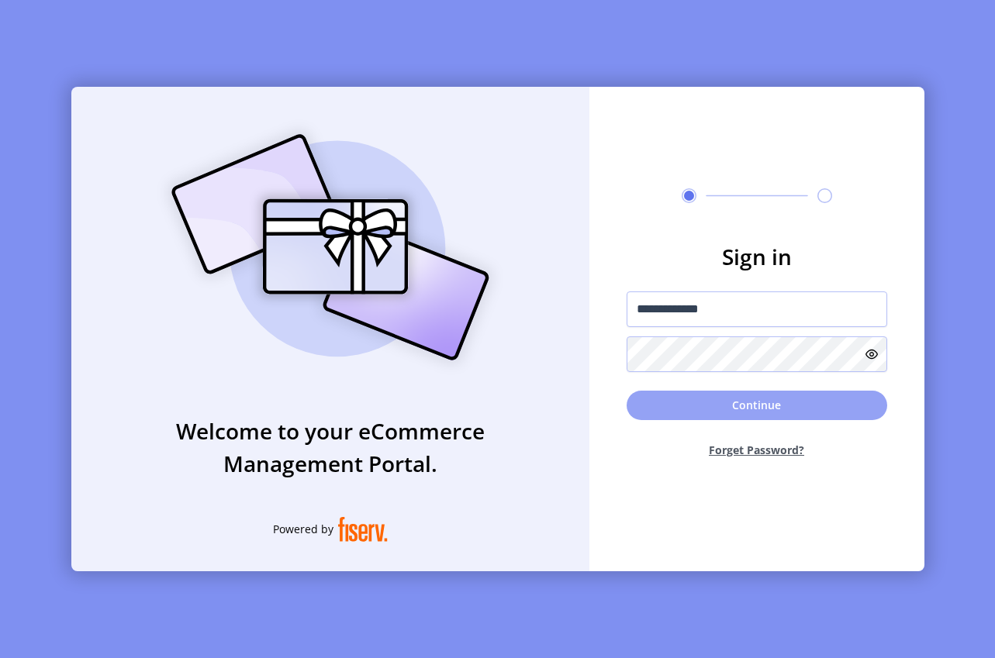
click at [772, 405] on button "Continue" at bounding box center [757, 405] width 261 height 29
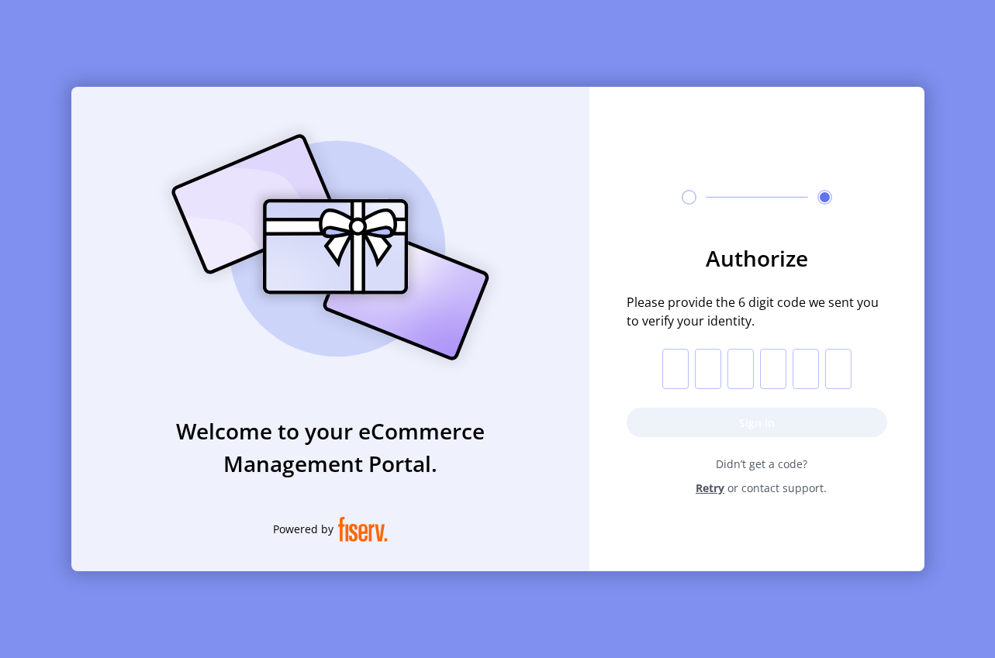
click at [678, 368] on input "text" at bounding box center [675, 369] width 26 height 40
paste input "*"
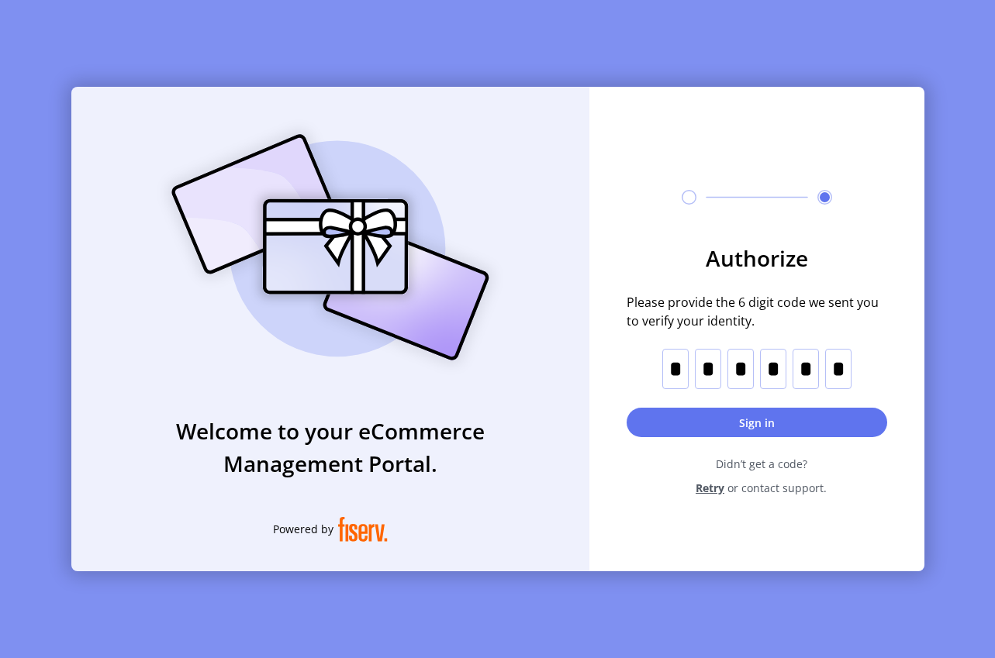
type input "*"
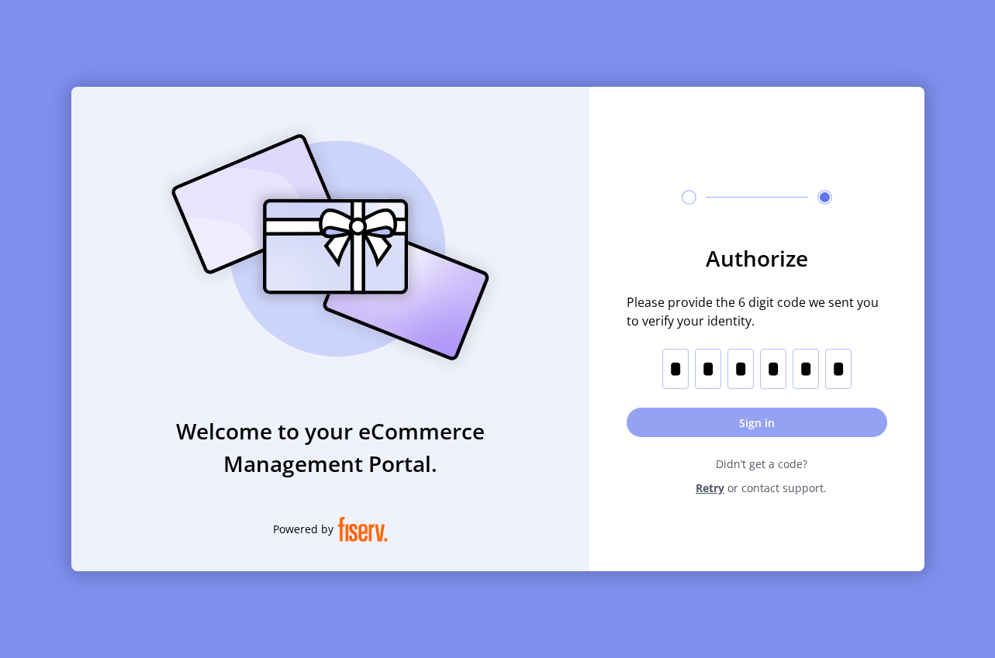
click at [788, 424] on button "Sign in" at bounding box center [757, 422] width 261 height 29
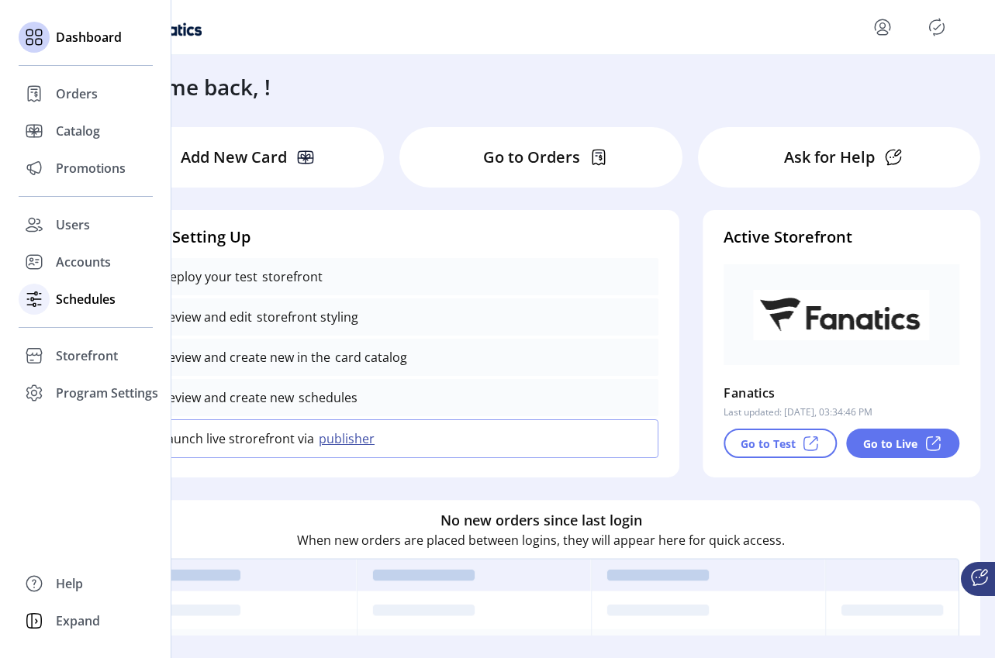
click at [85, 301] on span "Schedules" at bounding box center [86, 299] width 60 height 19
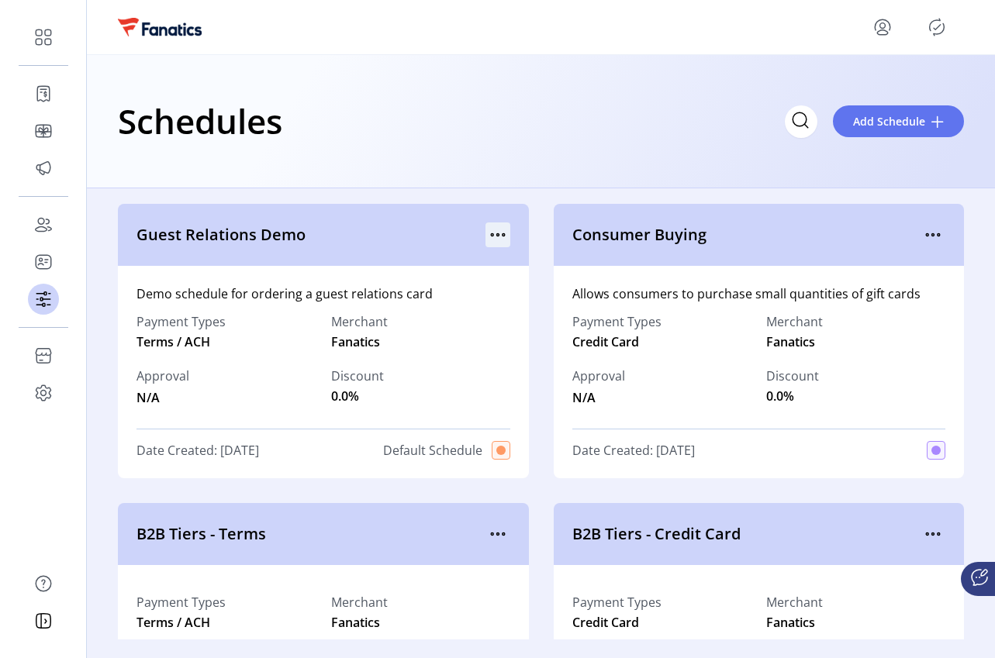
click at [496, 237] on icon "menu" at bounding box center [498, 235] width 25 height 25
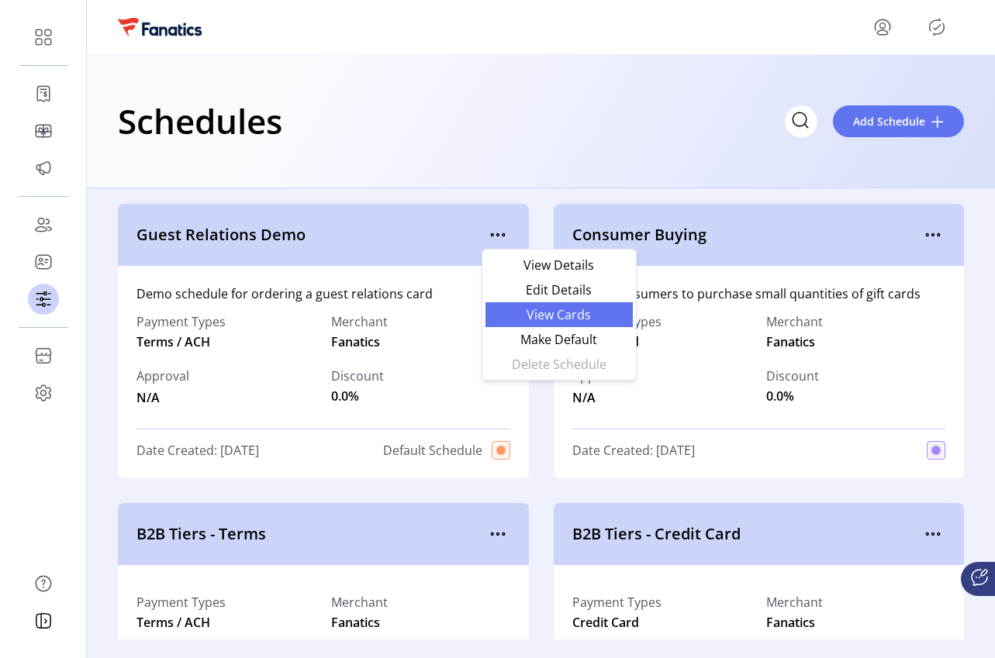
click at [534, 319] on span "View Cards" at bounding box center [559, 315] width 129 height 12
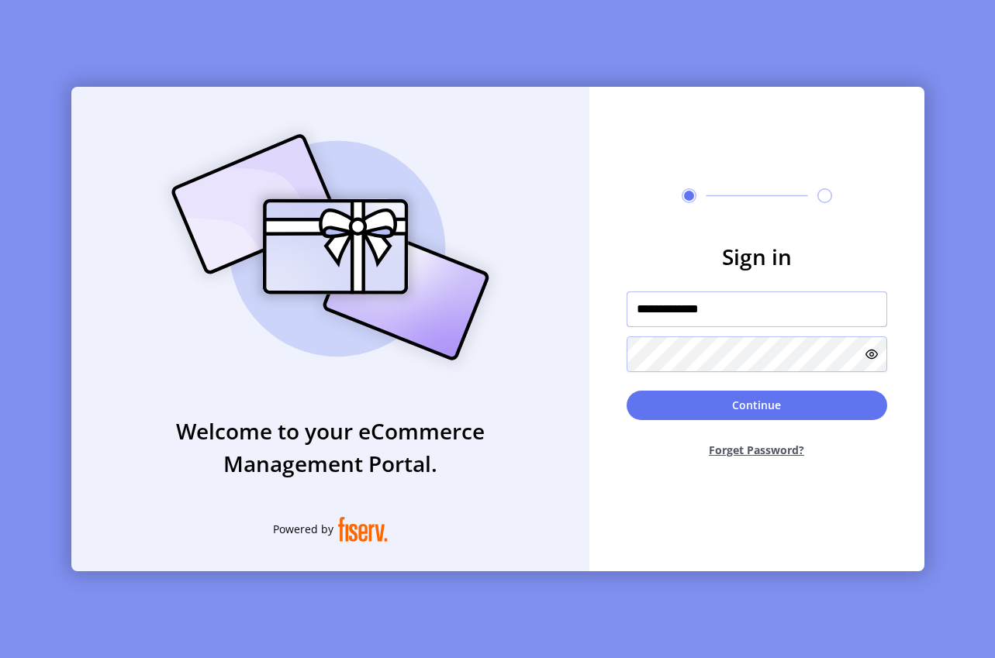
click at [671, 309] on input "**********" at bounding box center [757, 310] width 261 height 36
paste input "***"
type input "**********"
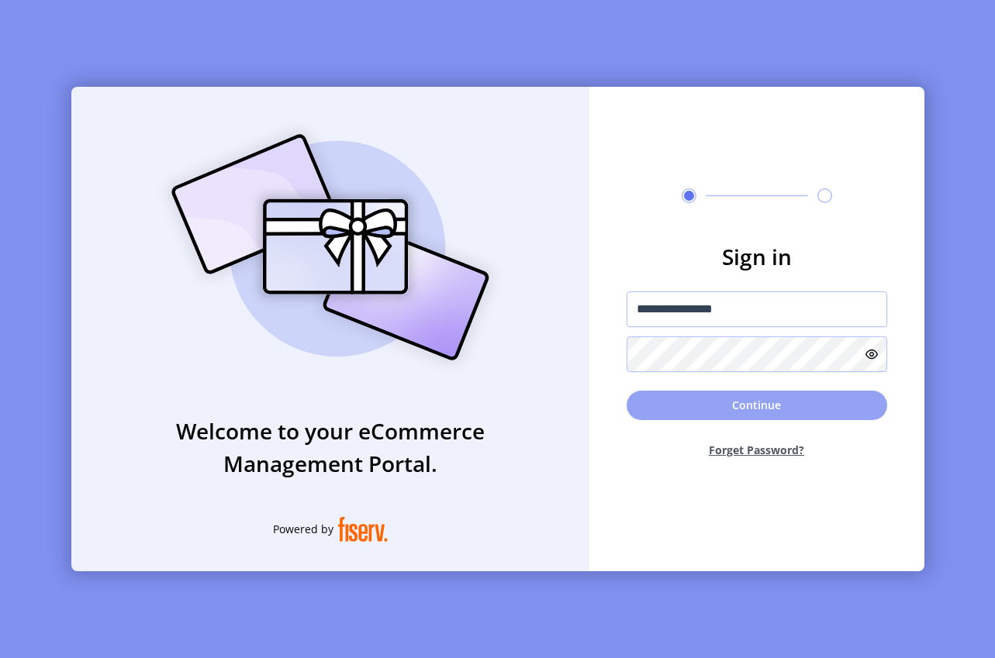
click at [771, 415] on button "Continue" at bounding box center [757, 405] width 261 height 29
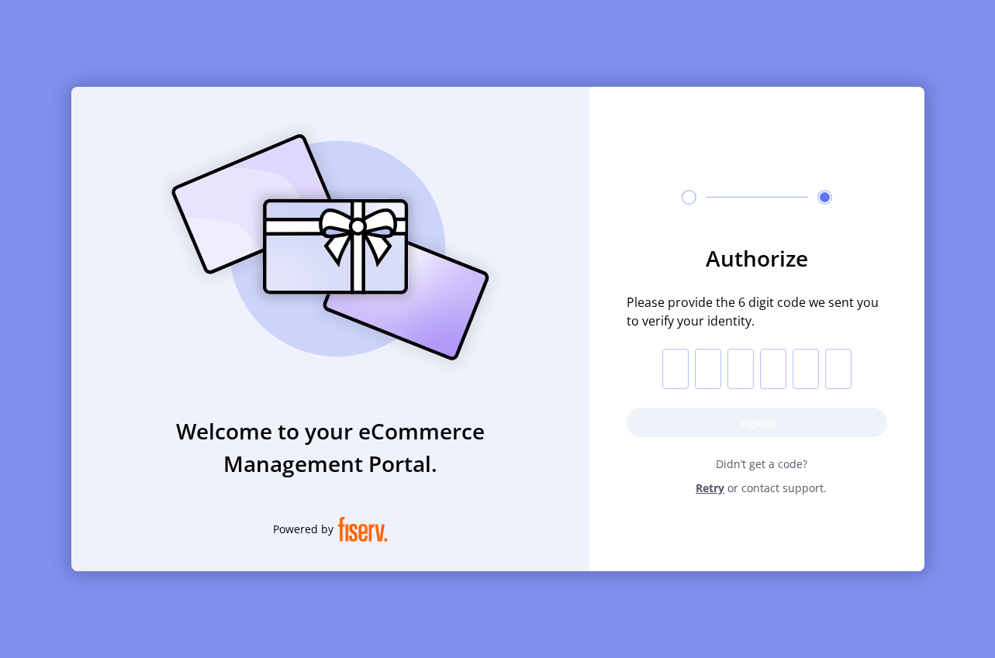
click at [669, 365] on input "text" at bounding box center [675, 369] width 26 height 40
paste input "*"
type input "*"
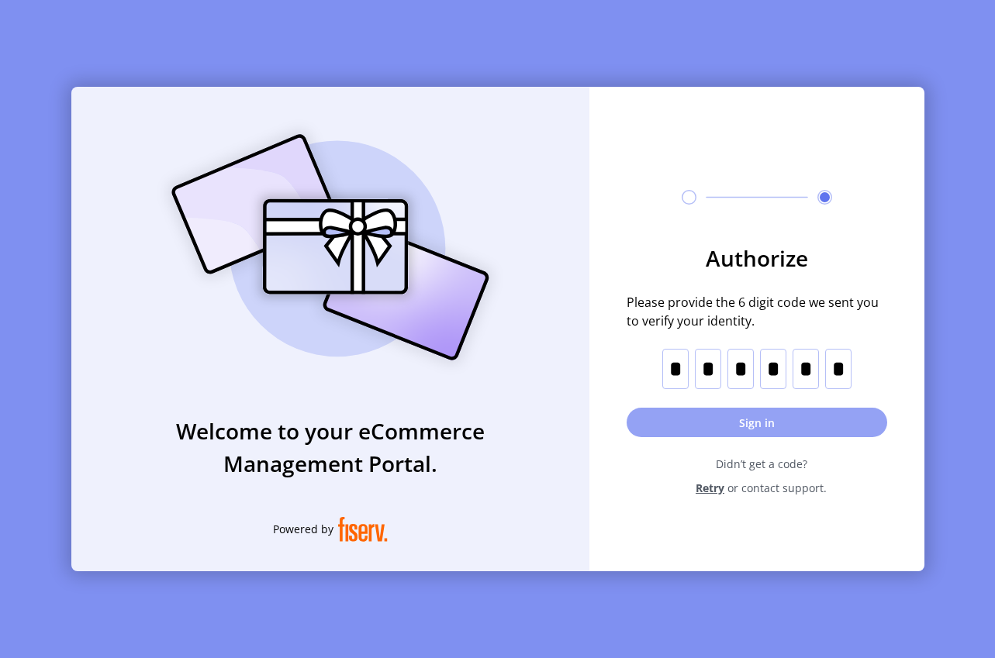
click at [765, 416] on button "Sign in" at bounding box center [757, 422] width 261 height 29
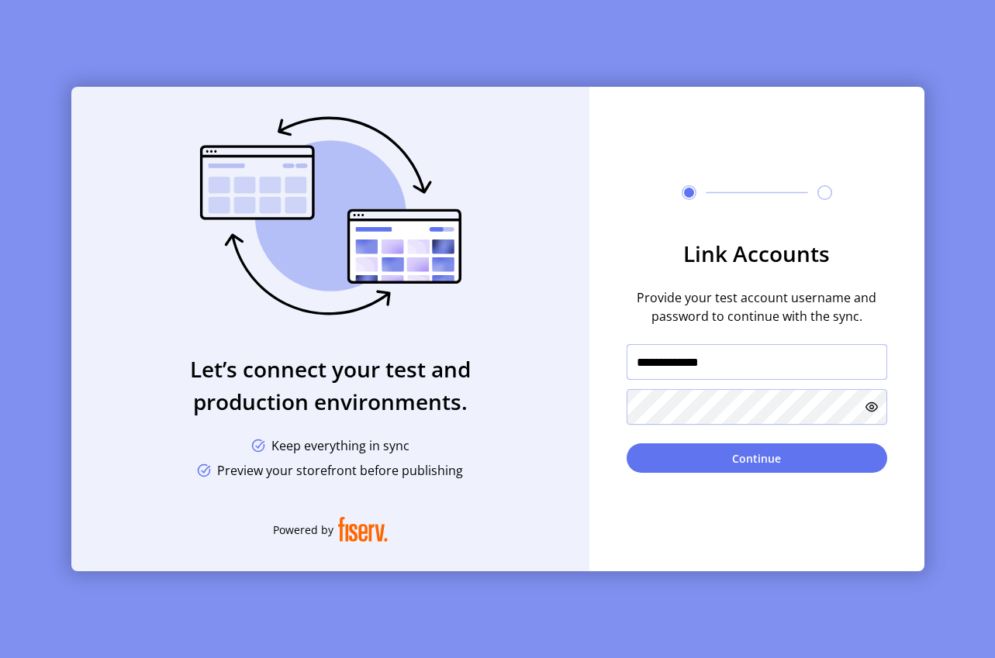
click at [762, 363] on input "**********" at bounding box center [757, 362] width 261 height 36
paste input "***"
type input "**********"
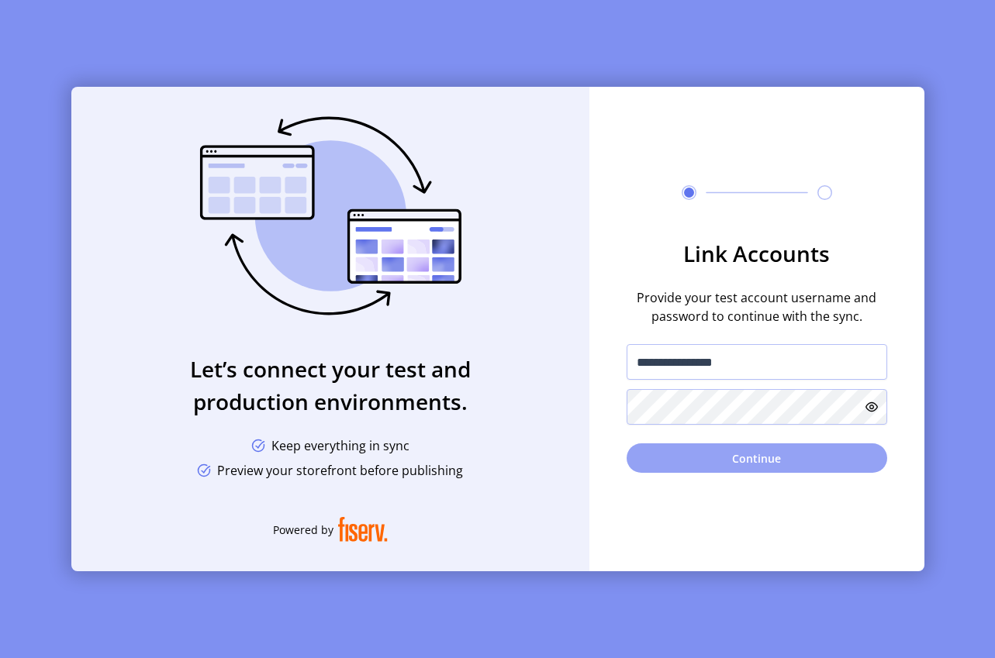
click at [762, 461] on button "Continue" at bounding box center [757, 458] width 261 height 29
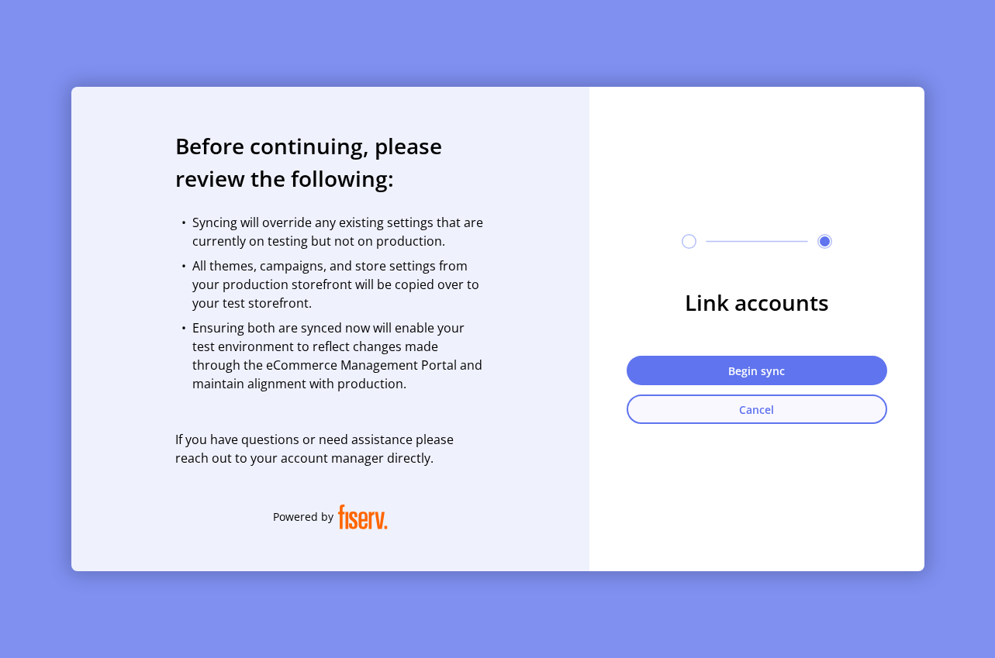
click at [747, 411] on button "Cancel" at bounding box center [757, 409] width 261 height 29
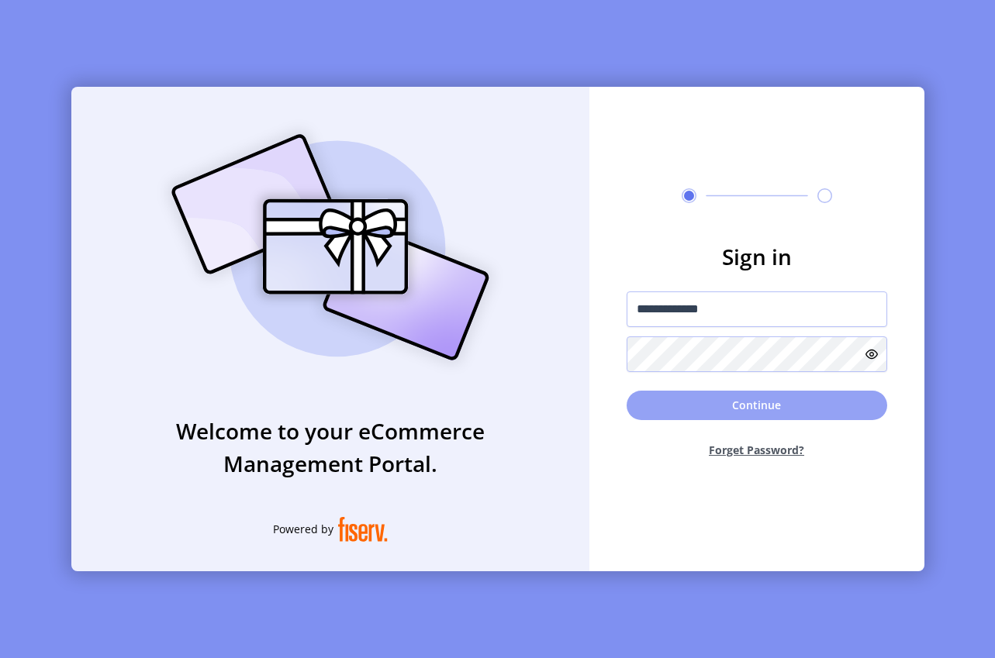
click at [798, 406] on button "Continue" at bounding box center [757, 405] width 261 height 29
click at [729, 311] on input "**********" at bounding box center [757, 310] width 261 height 36
paste input "***"
type input "**********"
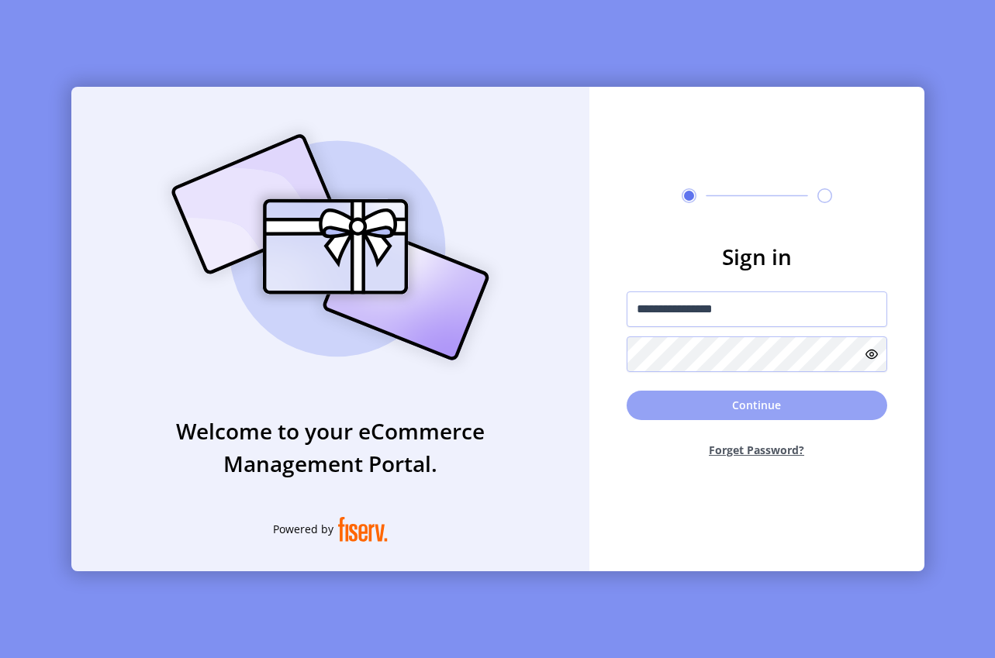
click at [809, 407] on button "Continue" at bounding box center [757, 405] width 261 height 29
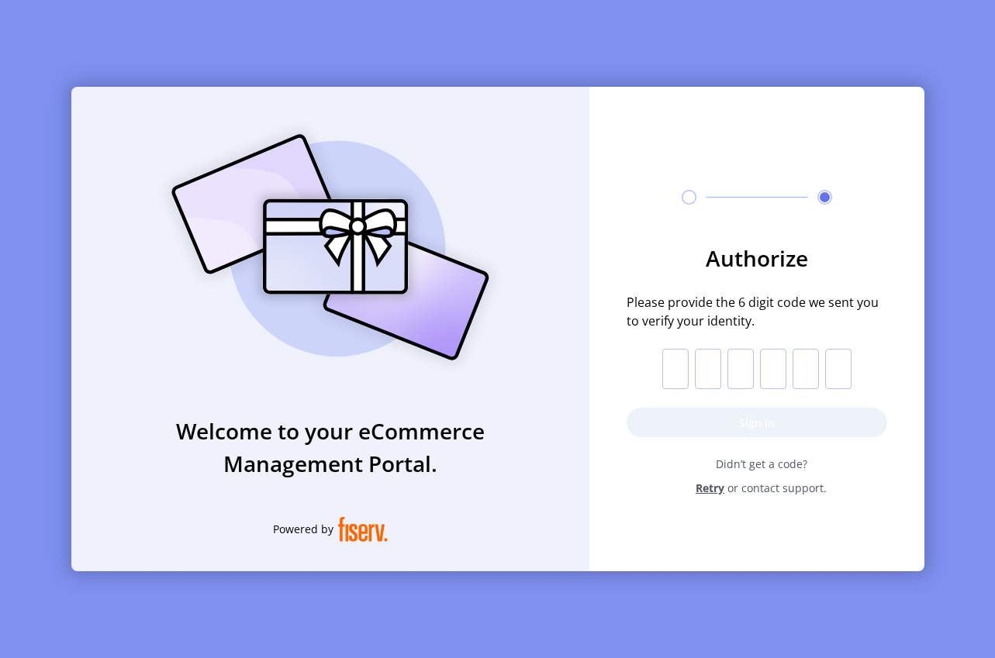
click at [672, 373] on input "text" at bounding box center [675, 369] width 26 height 40
paste input "*"
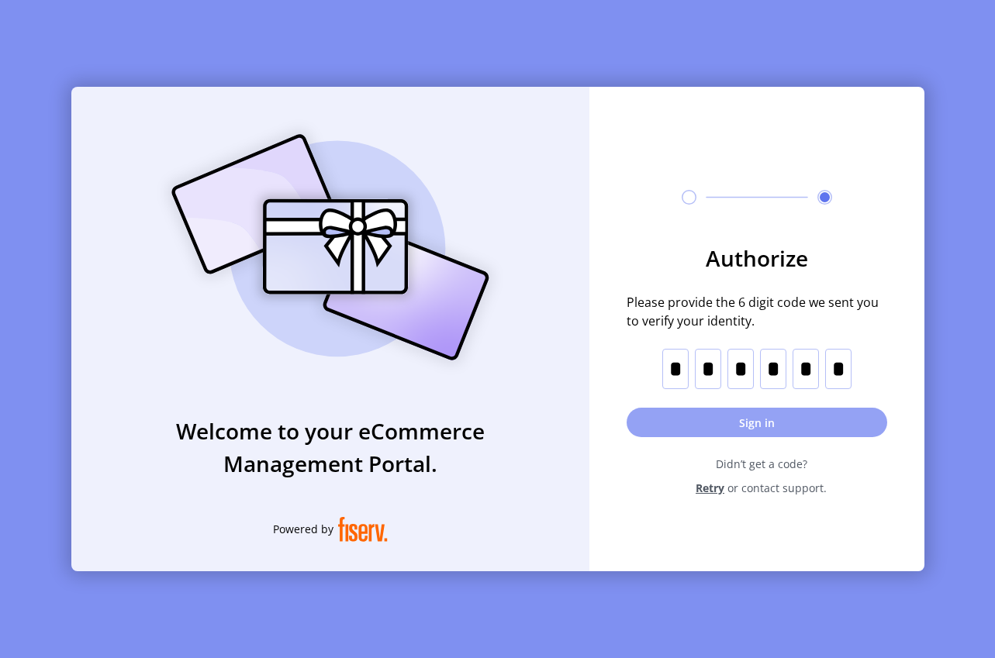
type input "*"
click at [755, 430] on button "Sign in" at bounding box center [757, 422] width 261 height 29
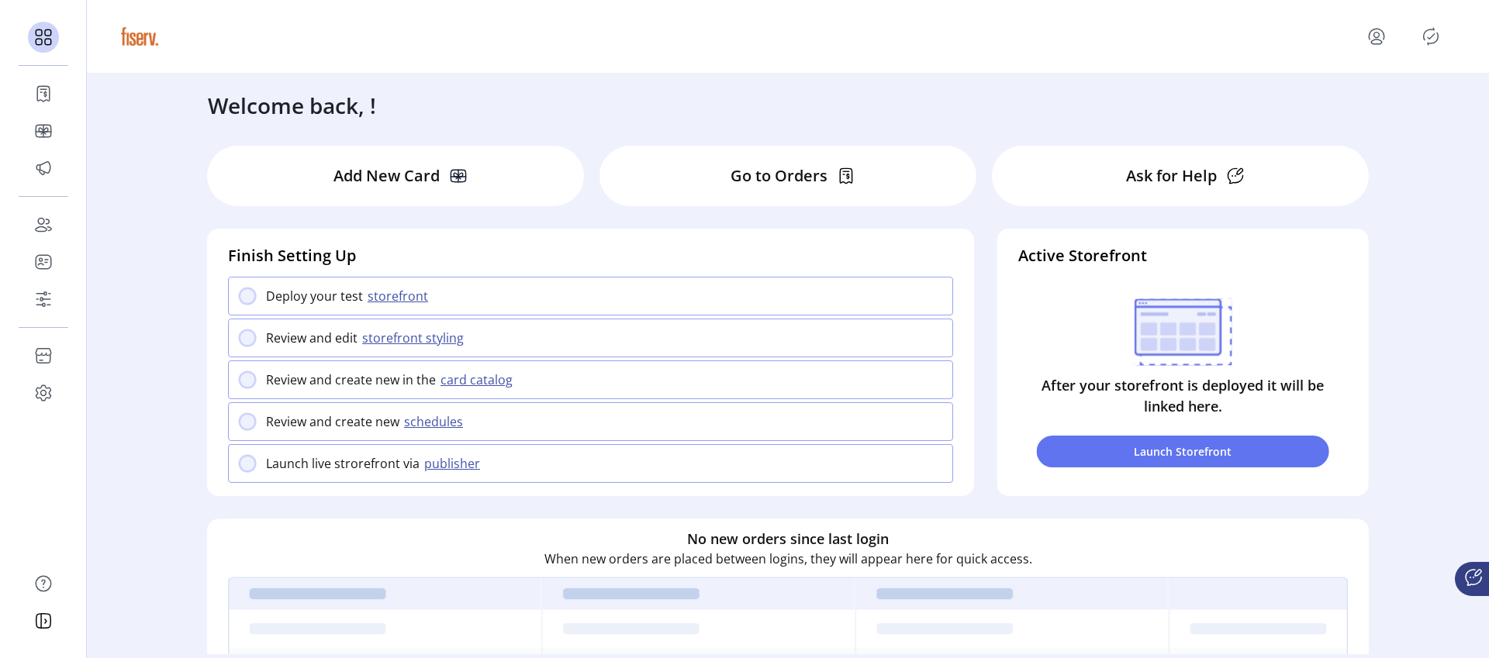
click at [1374, 43] on icon "menu" at bounding box center [1376, 36] width 25 height 25
click at [1011, 67] on div "Profile Sign Out" at bounding box center [788, 37] width 1402 height 74
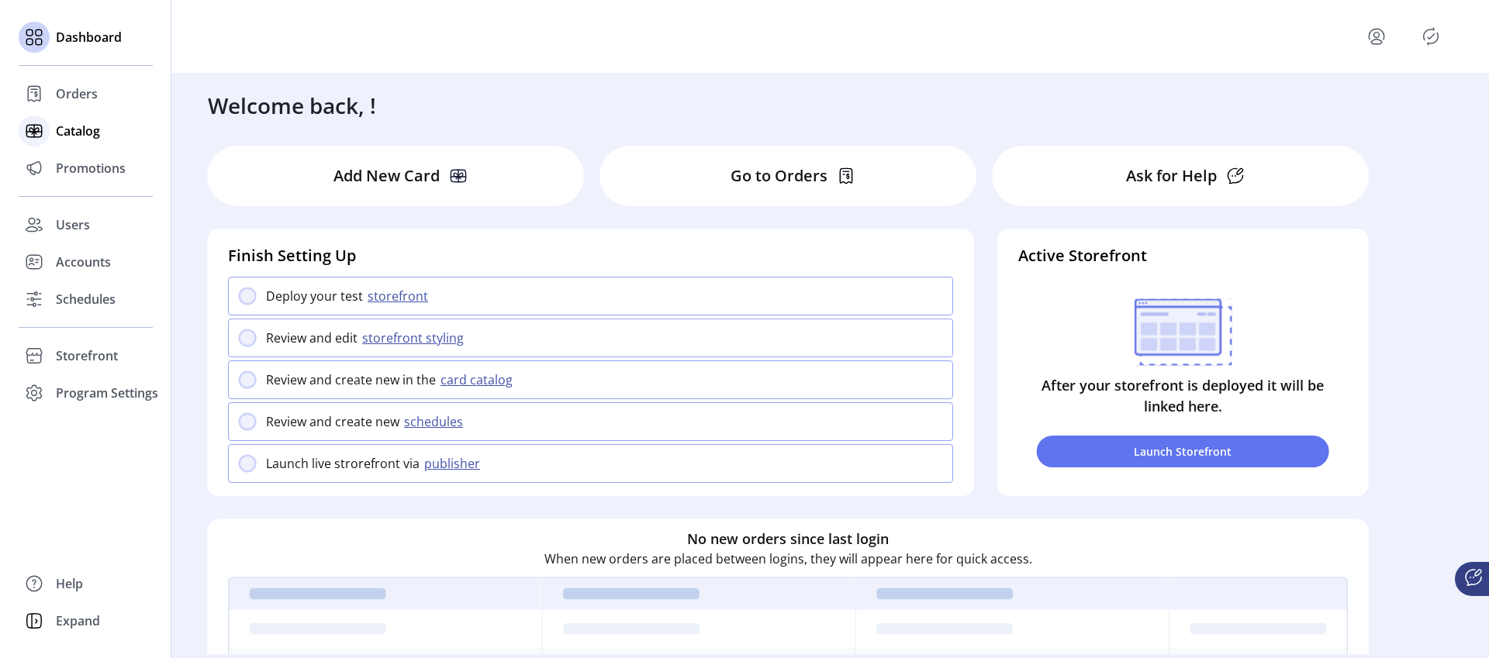
click at [80, 131] on span "Catalog" at bounding box center [78, 131] width 44 height 19
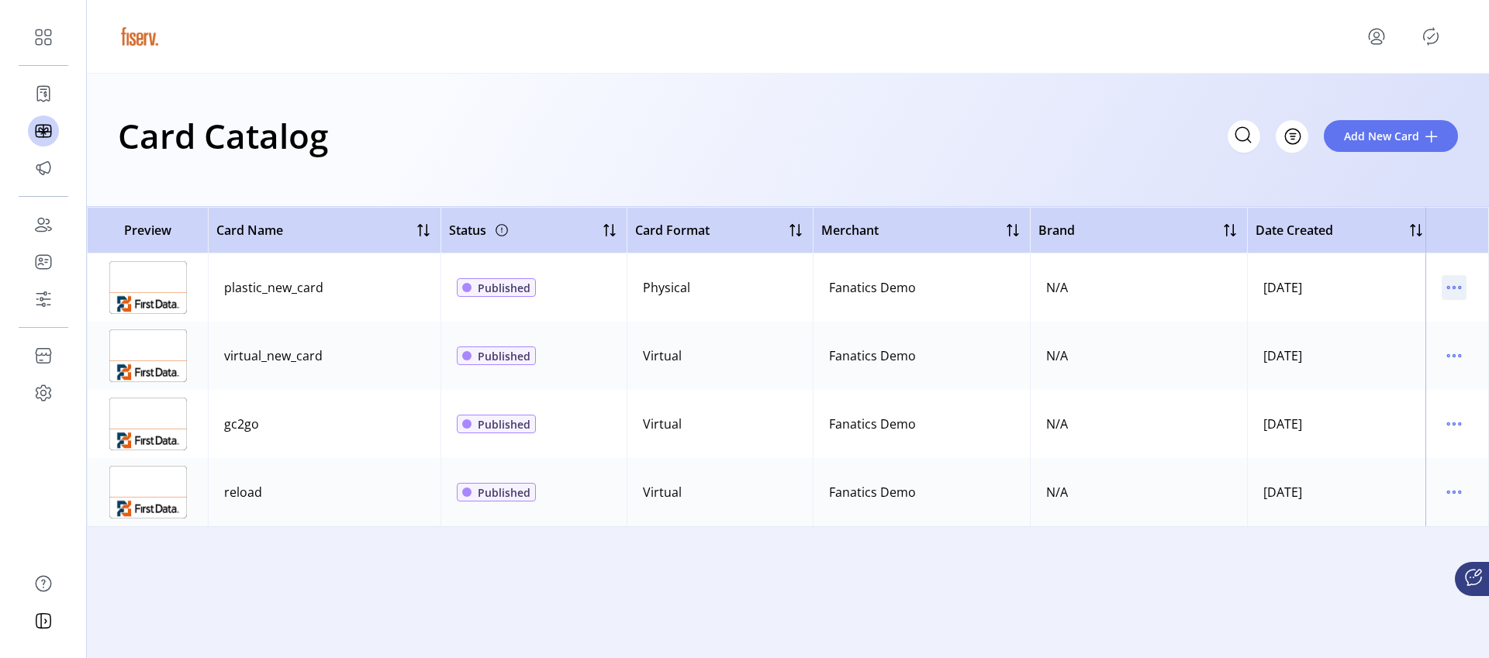
click at [1453, 292] on icon "menu" at bounding box center [1454, 287] width 25 height 25
click at [1404, 323] on span "View Details" at bounding box center [1389, 318] width 129 height 12
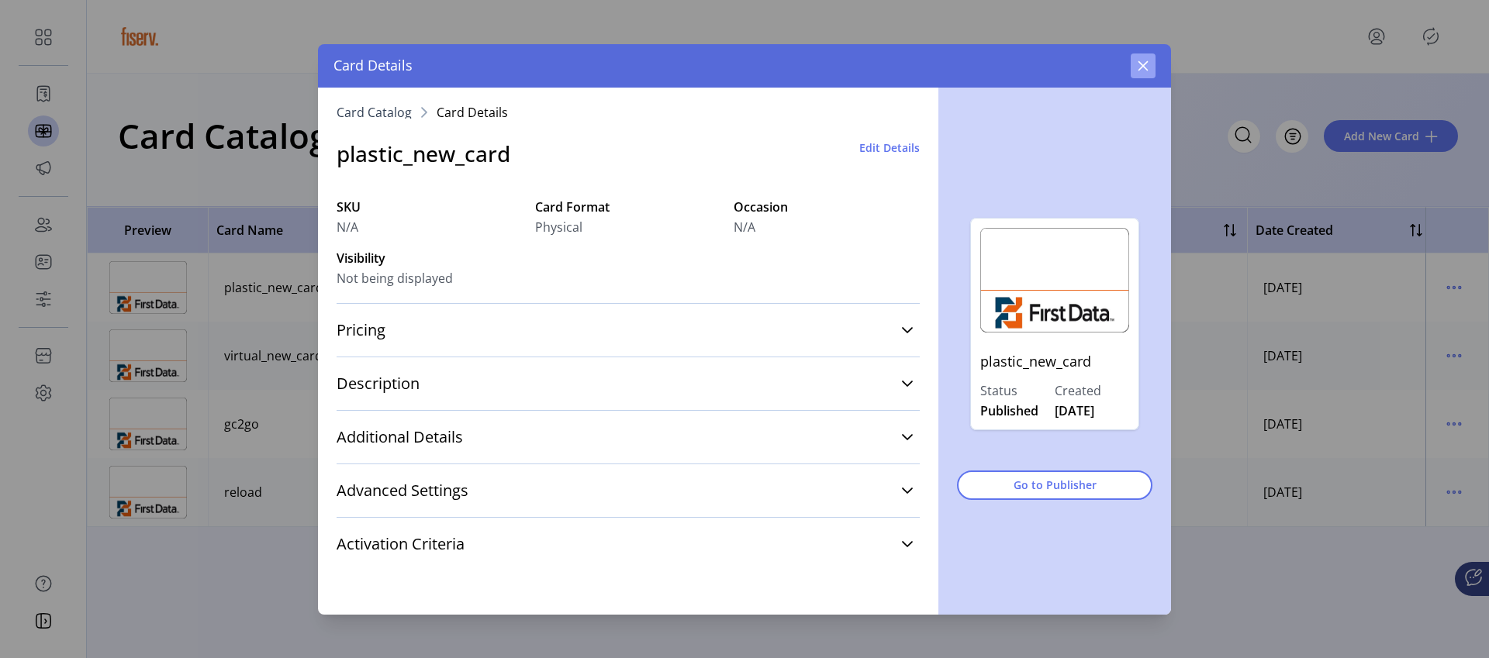
click at [1140, 64] on icon "button" at bounding box center [1143, 66] width 12 height 12
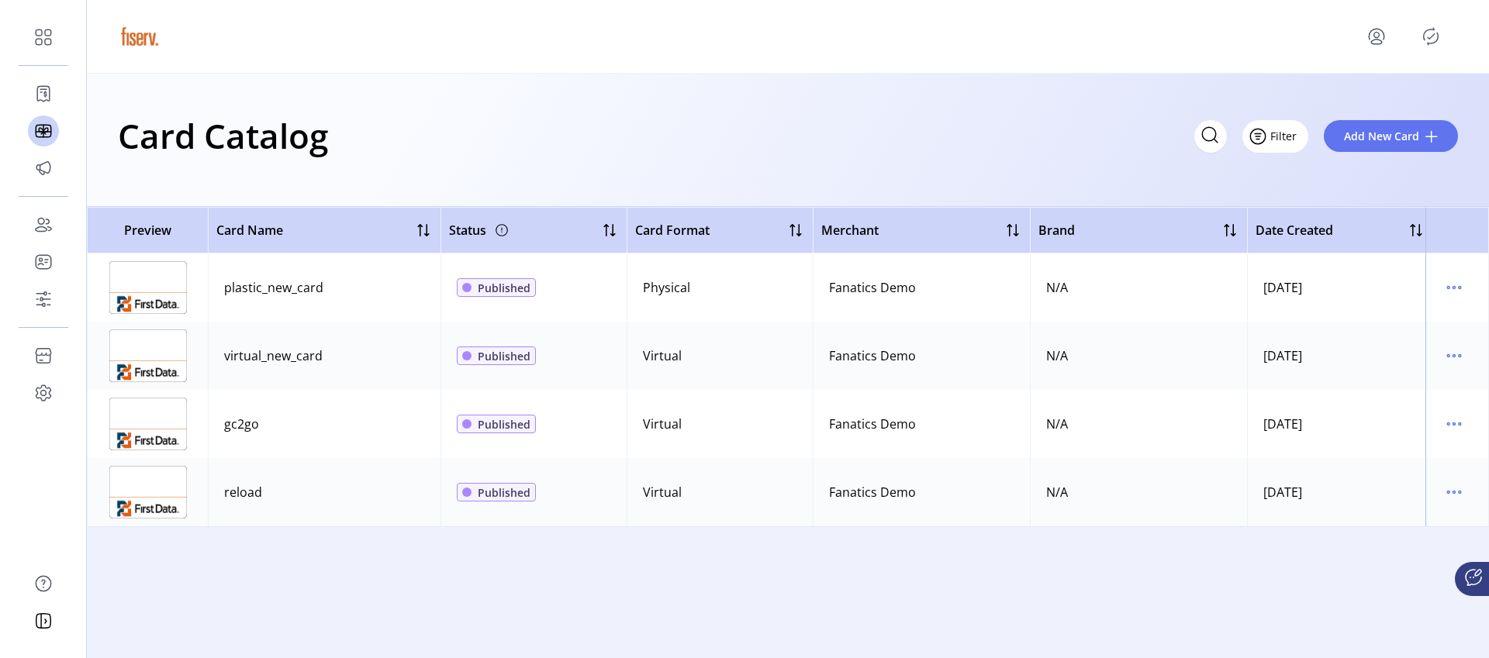
click at [1289, 133] on span "Filter" at bounding box center [1283, 136] width 26 height 16
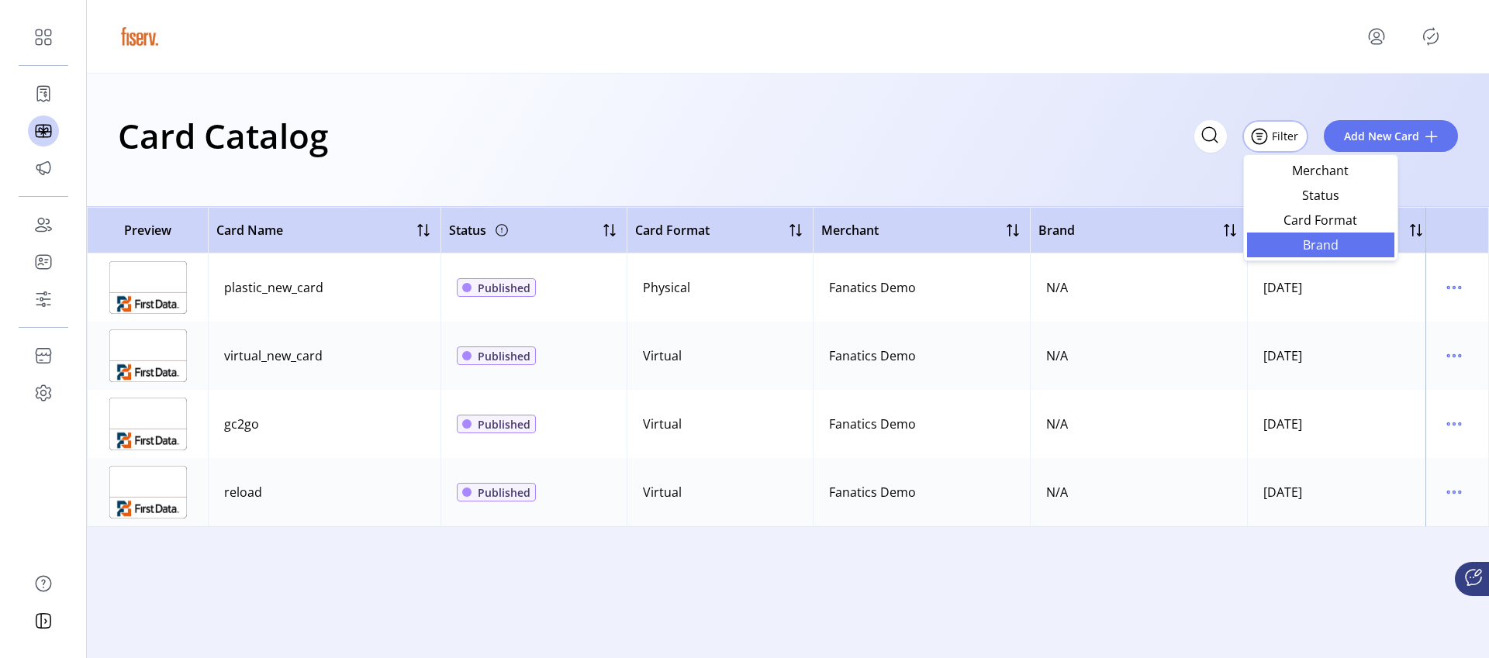
click at [1294, 247] on span "Brand" at bounding box center [1320, 245] width 129 height 12
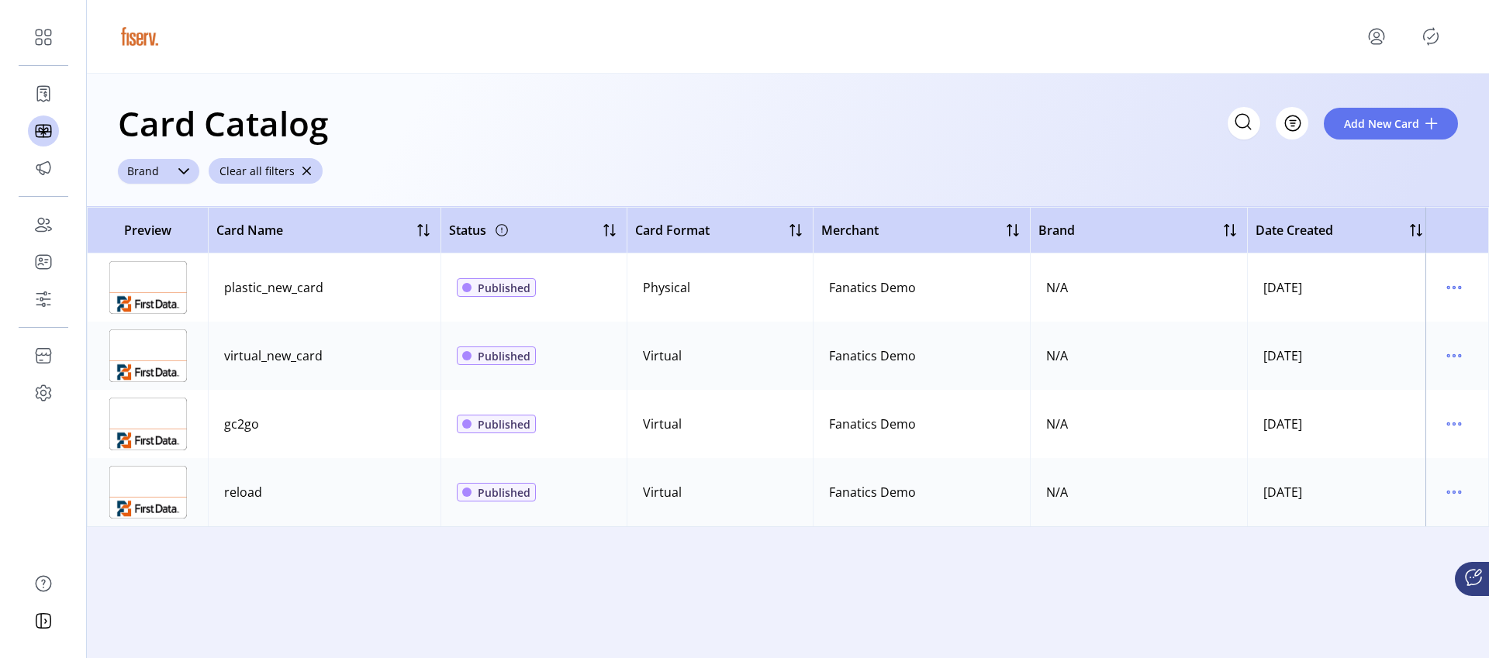
click at [179, 170] on icon "dropdown trigger" at bounding box center [183, 171] width 11 height 6
click at [648, 141] on div "Card Catalog Filter Add New Card" at bounding box center [788, 123] width 1340 height 54
click at [307, 173] on button "Clear all filters" at bounding box center [266, 171] width 114 height 26
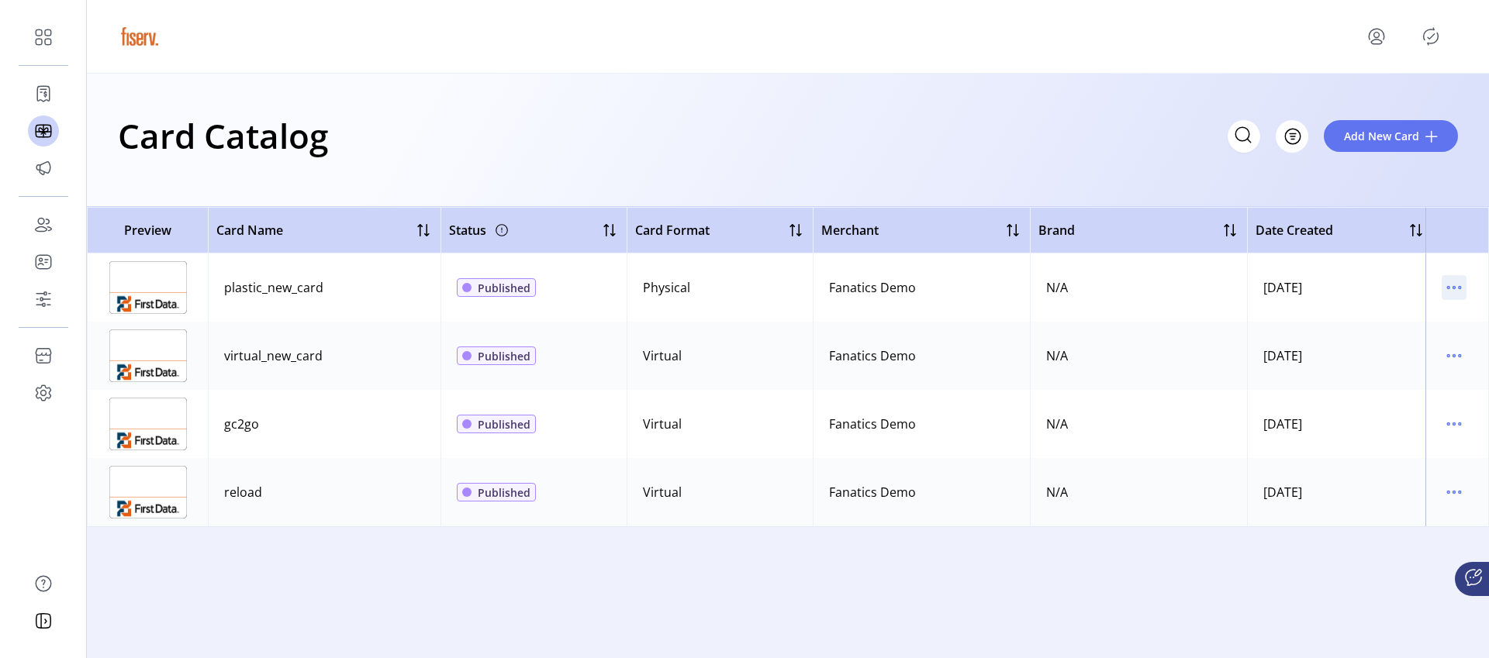
click at [1457, 294] on icon "menu" at bounding box center [1454, 287] width 25 height 25
click at [1430, 347] on span "Edit Details" at bounding box center [1389, 343] width 129 height 12
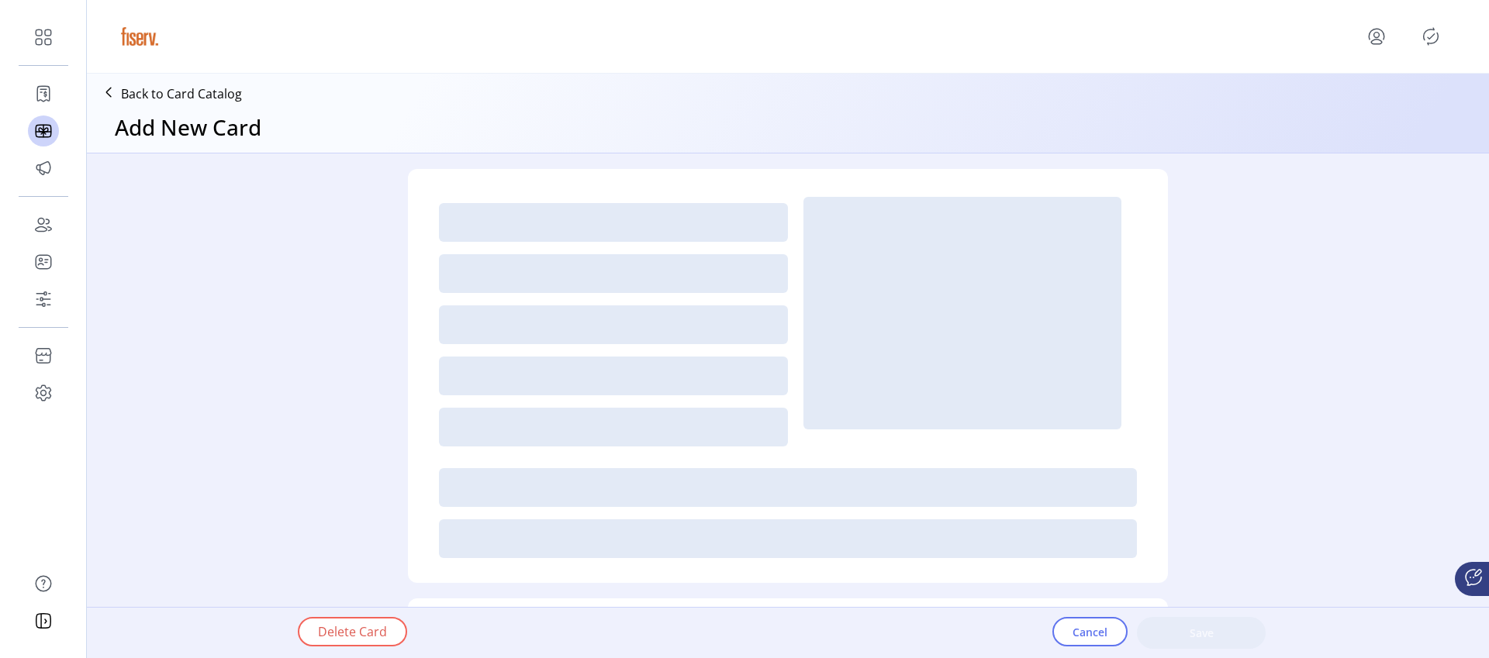
type textarea "**********"
type input "*"
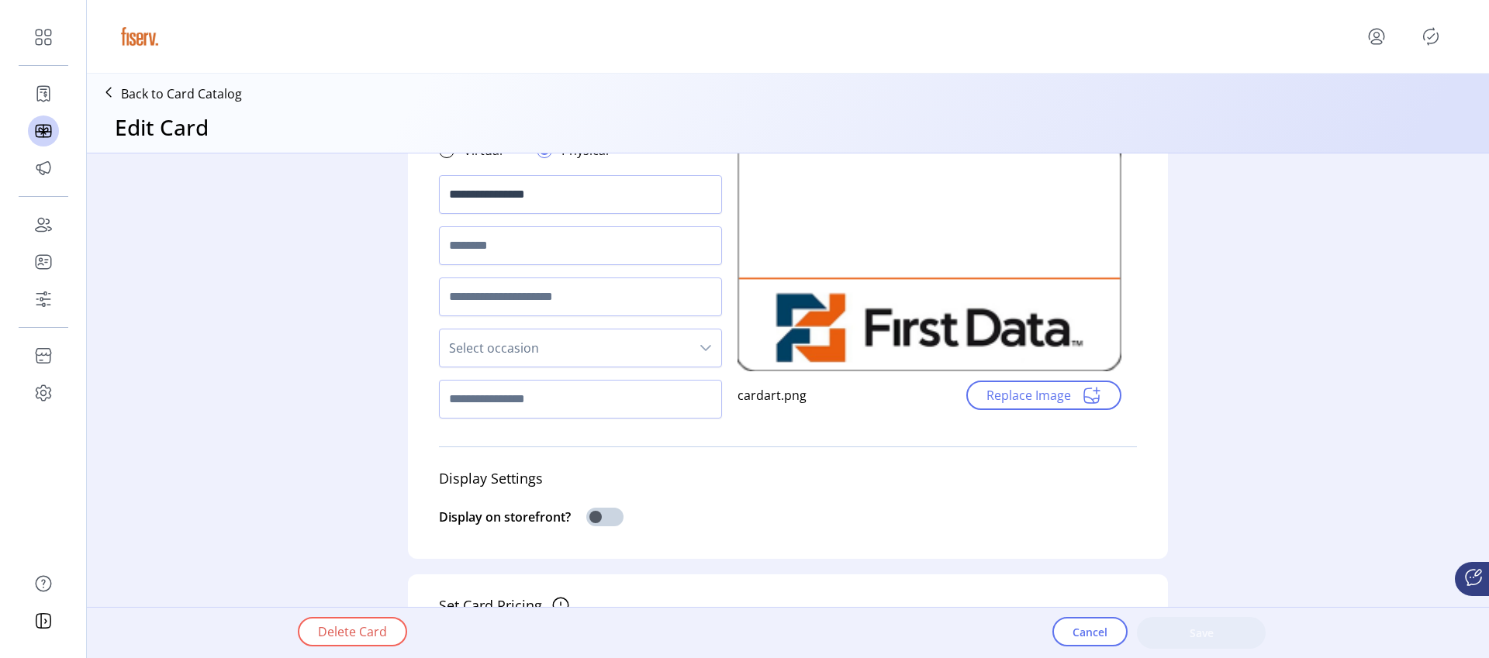
scroll to position [128, 0]
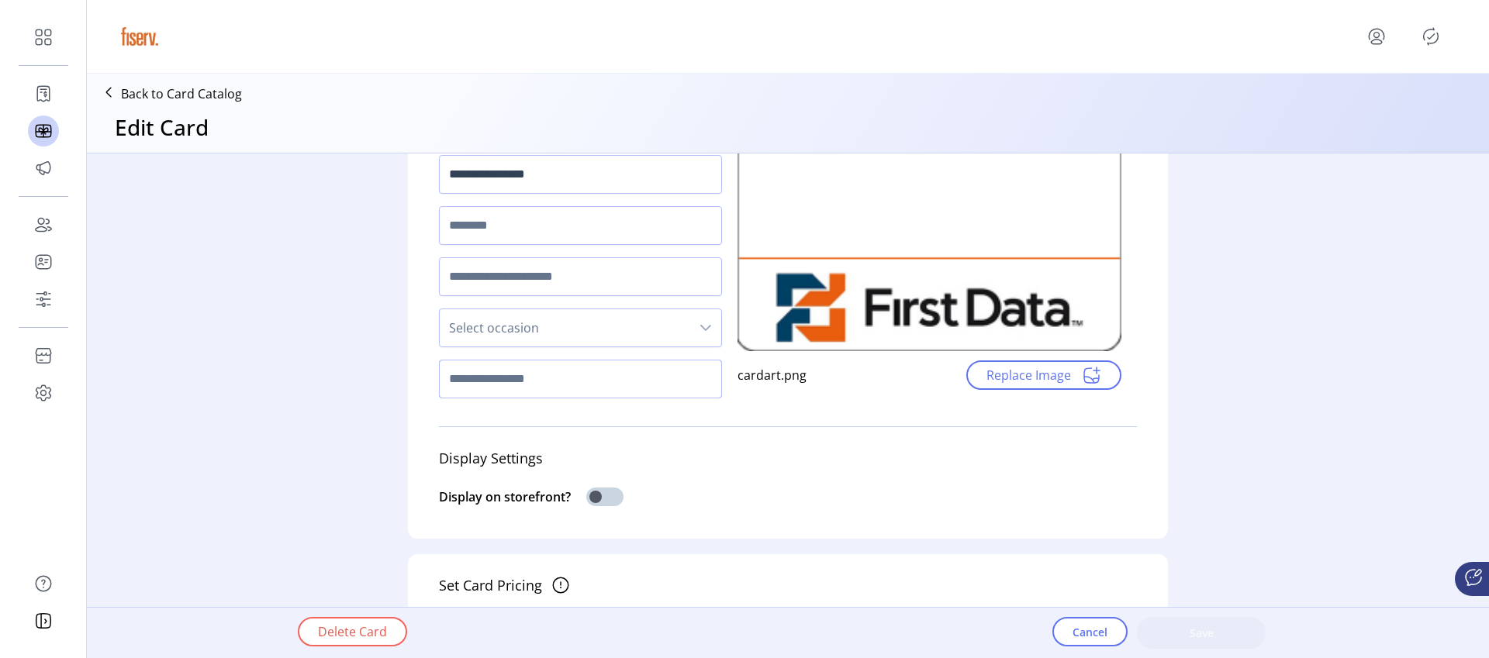
click at [527, 382] on input "text" at bounding box center [580, 379] width 283 height 39
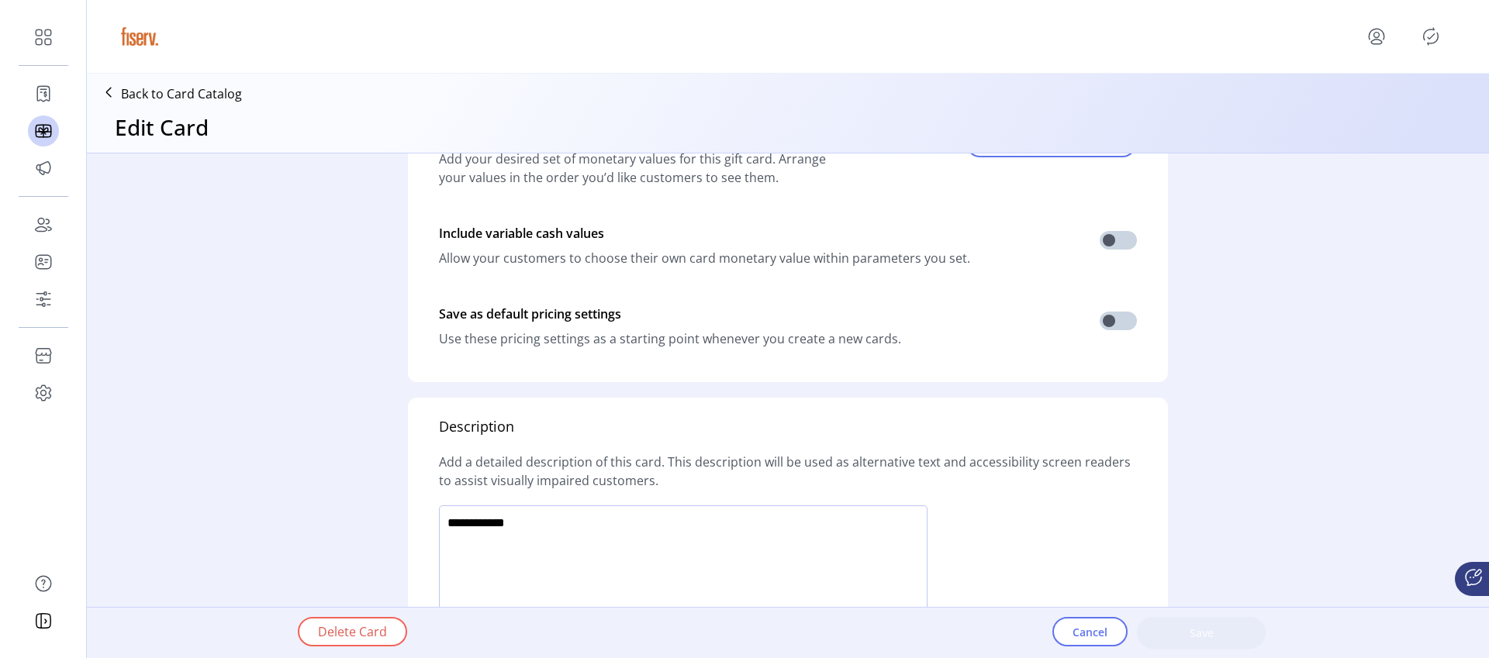
scroll to position [817, 0]
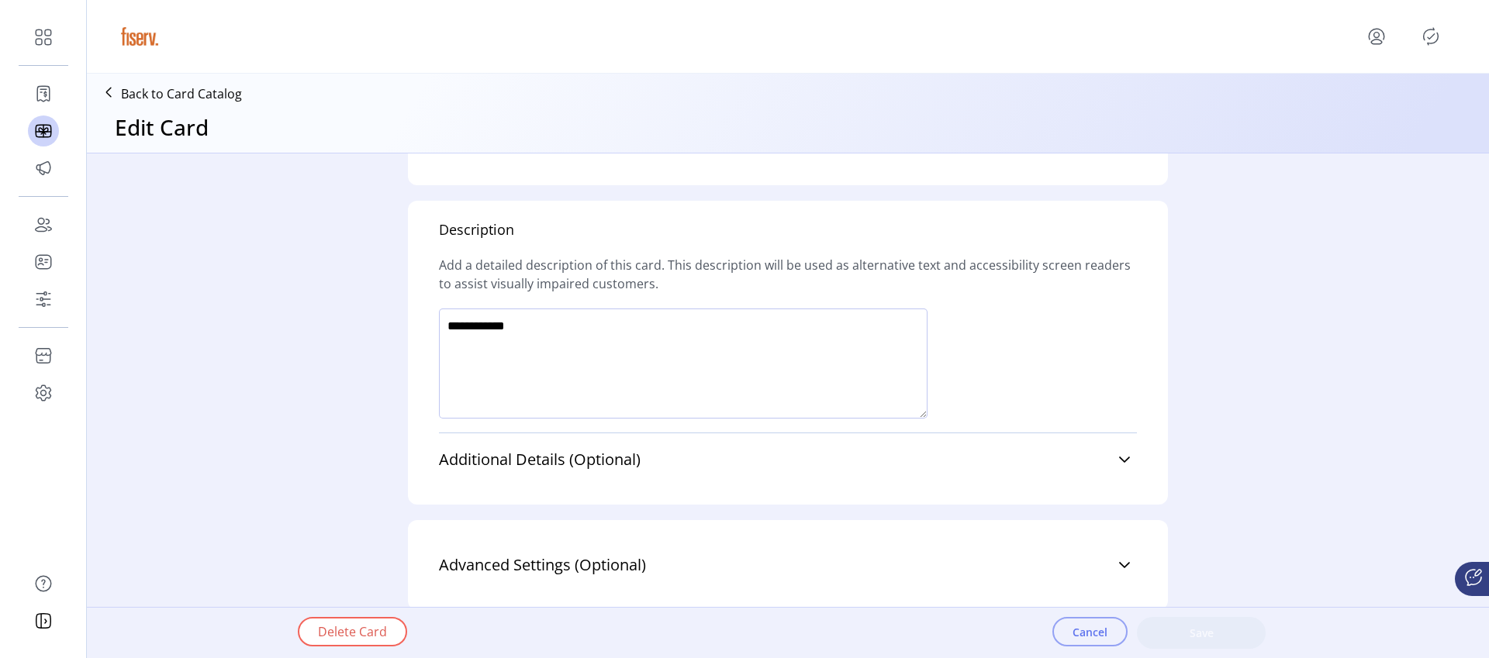
click at [1083, 635] on span "Cancel" at bounding box center [1090, 632] width 35 height 16
